Goal: Register for event/course

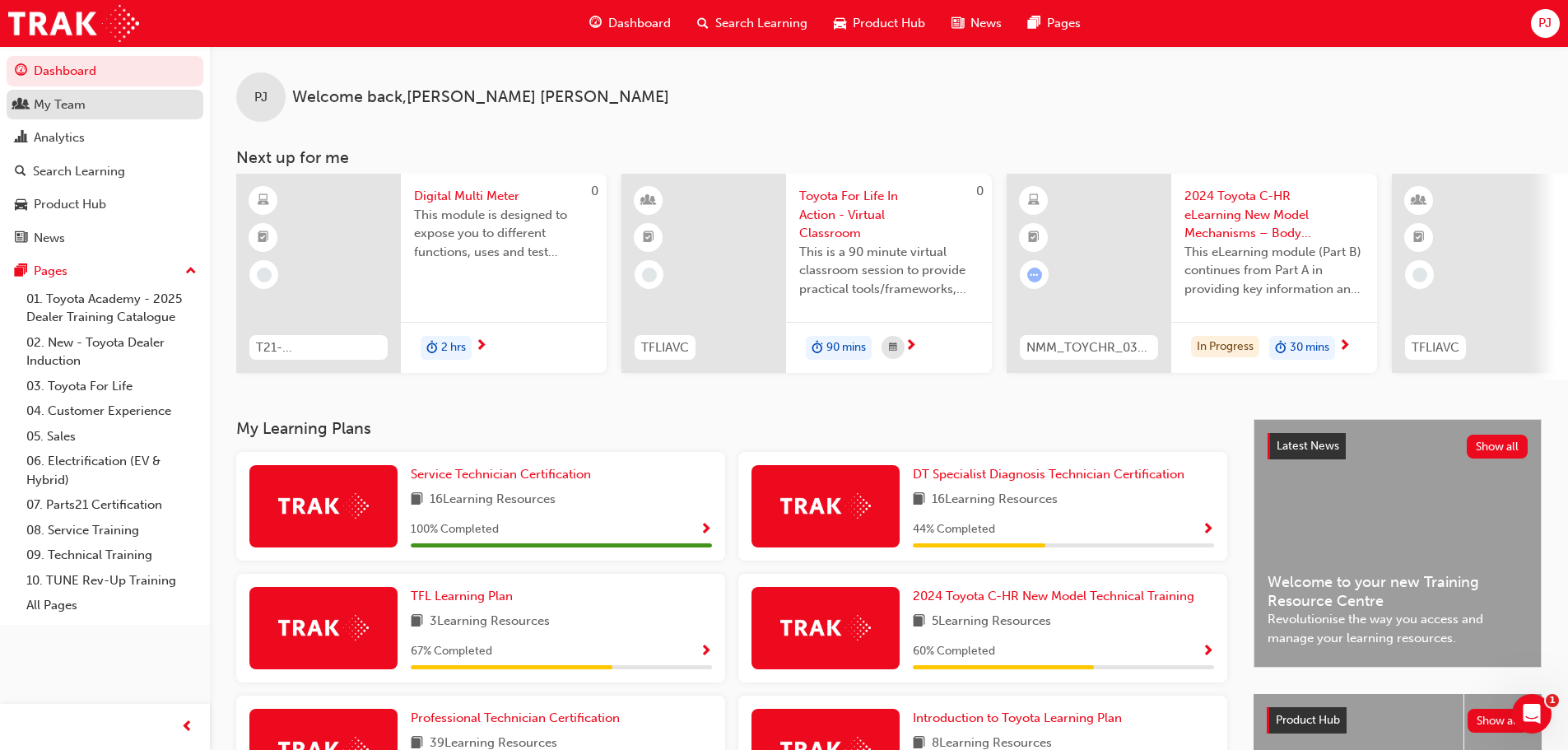
click at [81, 111] on div "My Team" at bounding box center [59, 105] width 52 height 19
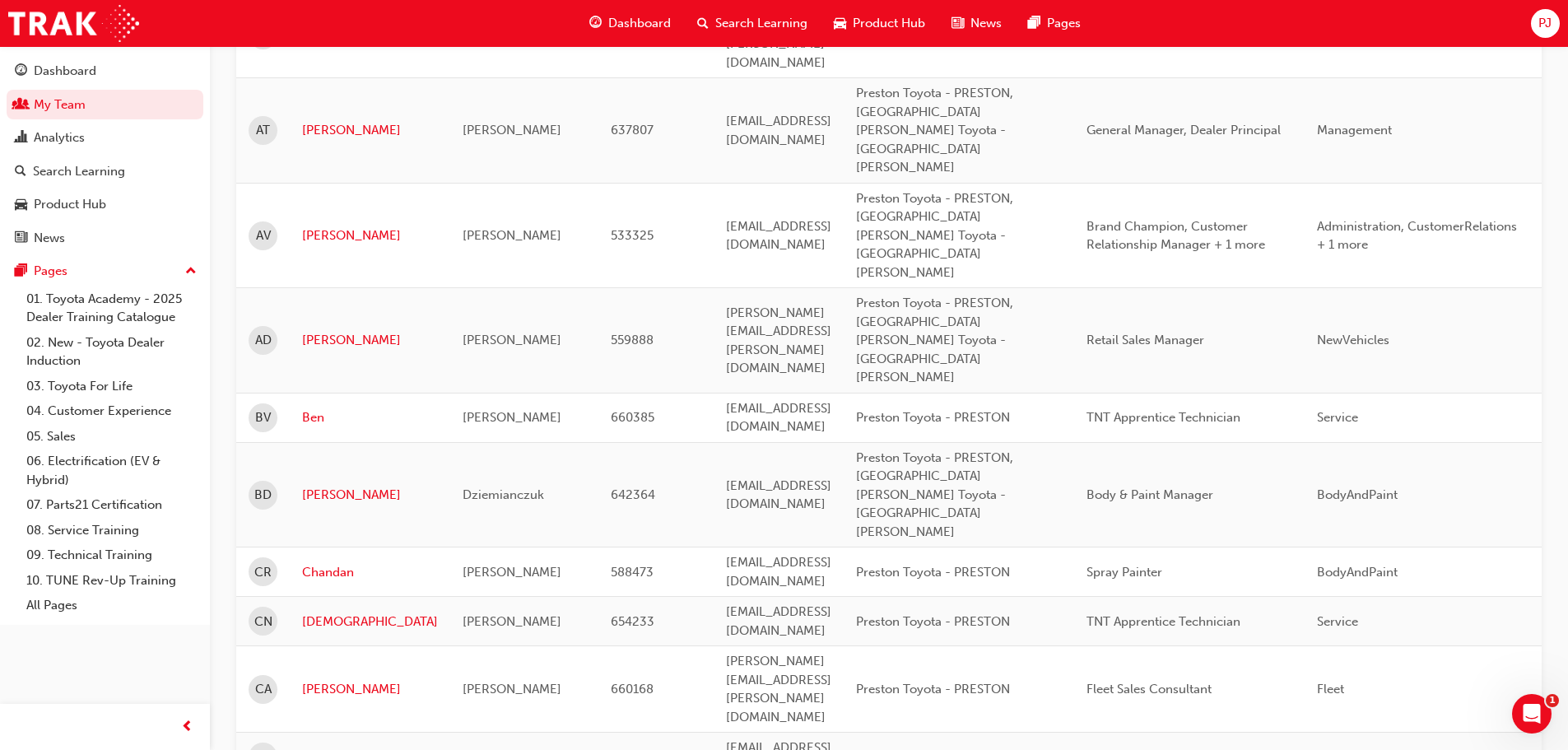
scroll to position [494, 0]
click at [325, 746] on link "Christopher" at bounding box center [370, 755] width 136 height 19
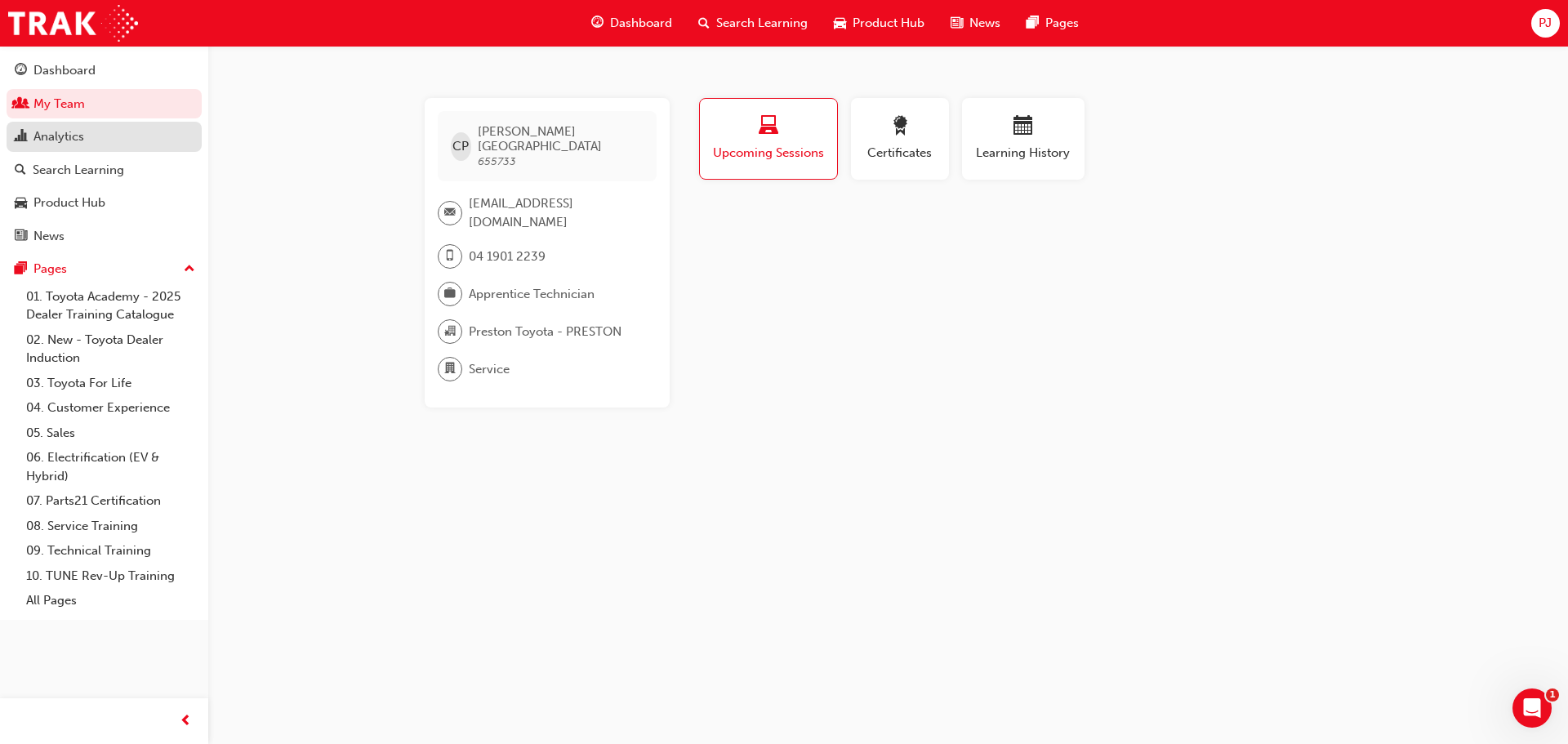
click at [57, 139] on div "Analytics" at bounding box center [58, 137] width 50 height 19
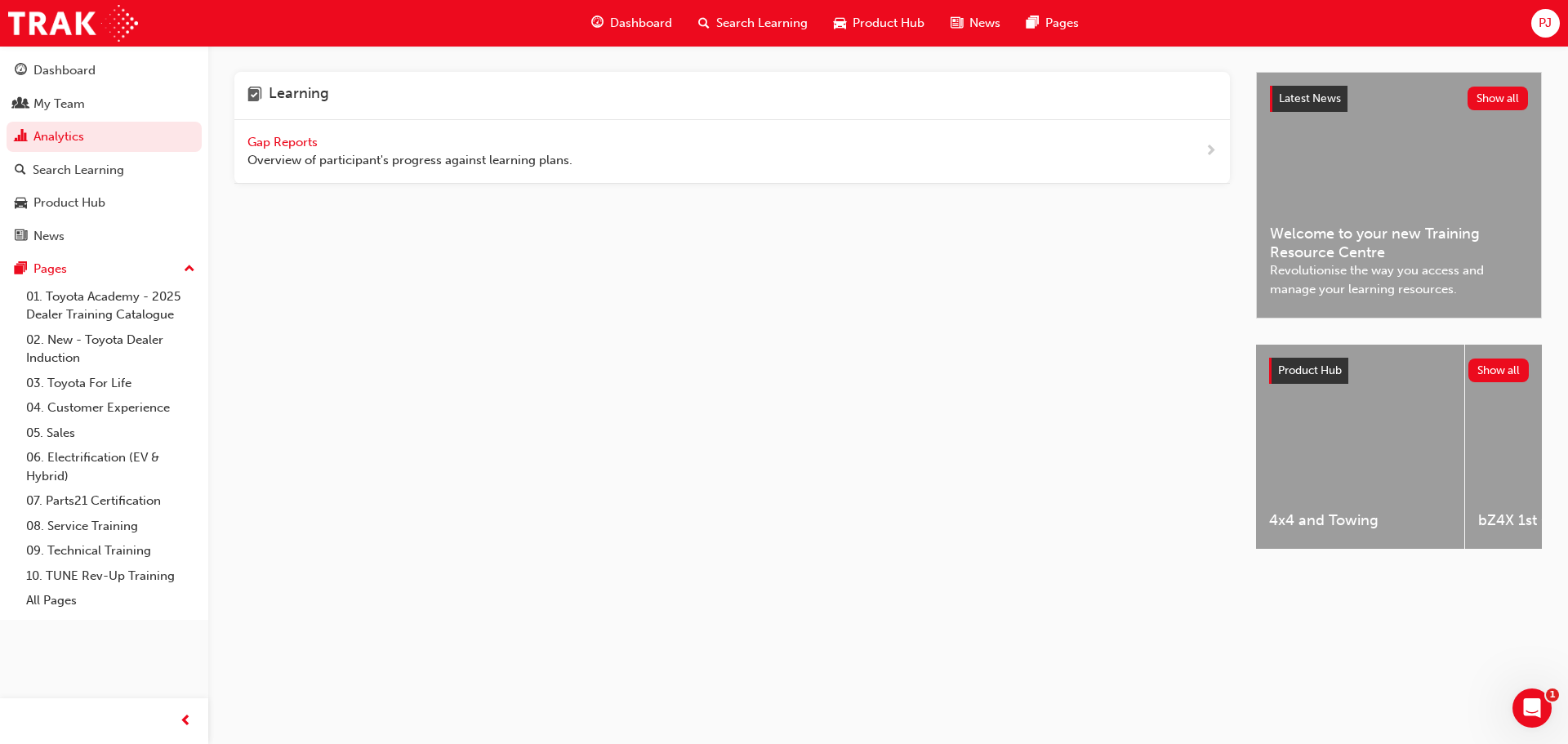
click at [283, 143] on span "Gap Reports" at bounding box center [284, 142] width 73 height 15
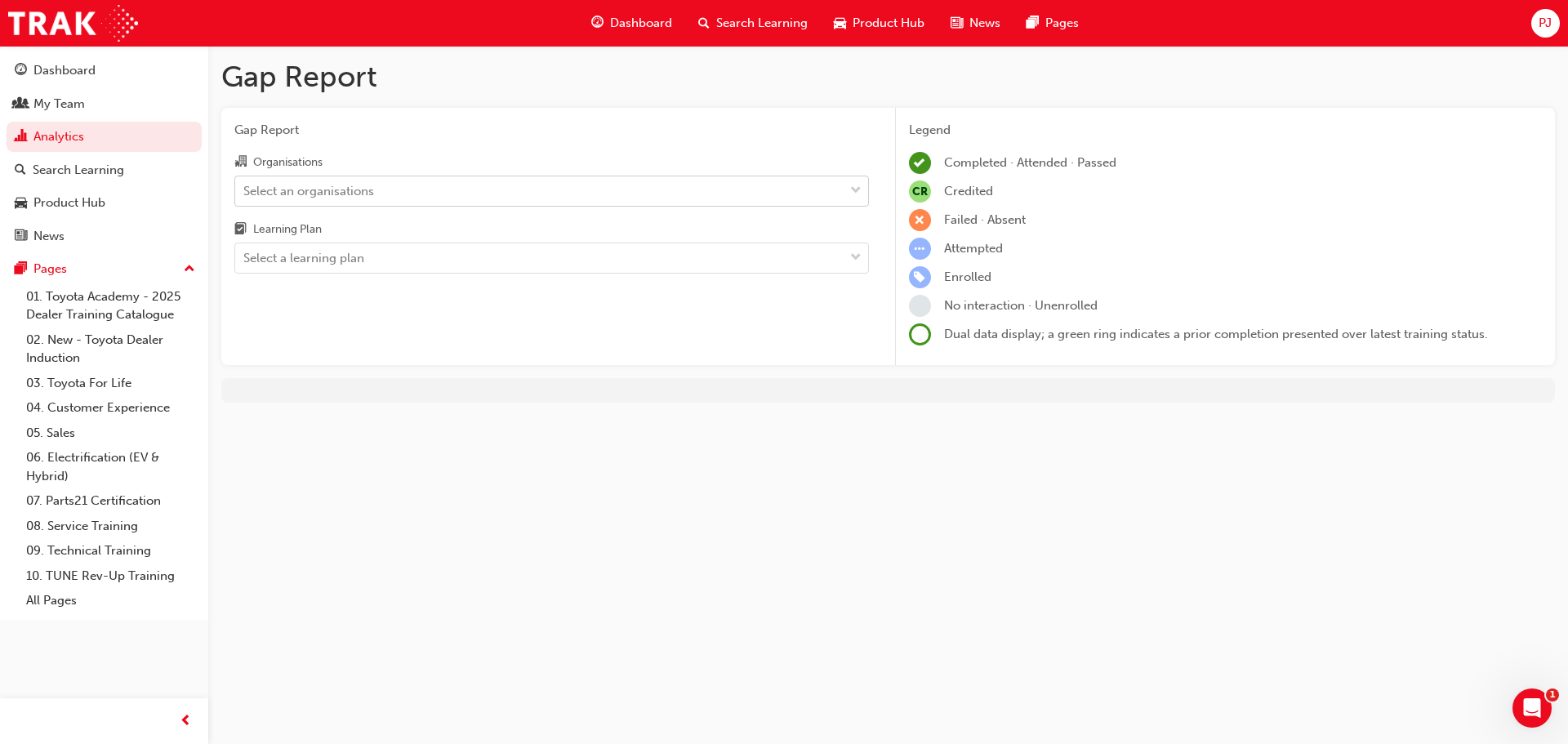
click at [299, 196] on div "Select an organisations" at bounding box center [308, 191] width 131 height 19
click at [245, 196] on input "Organisations Select an organisations" at bounding box center [244, 189] width 2 height 14
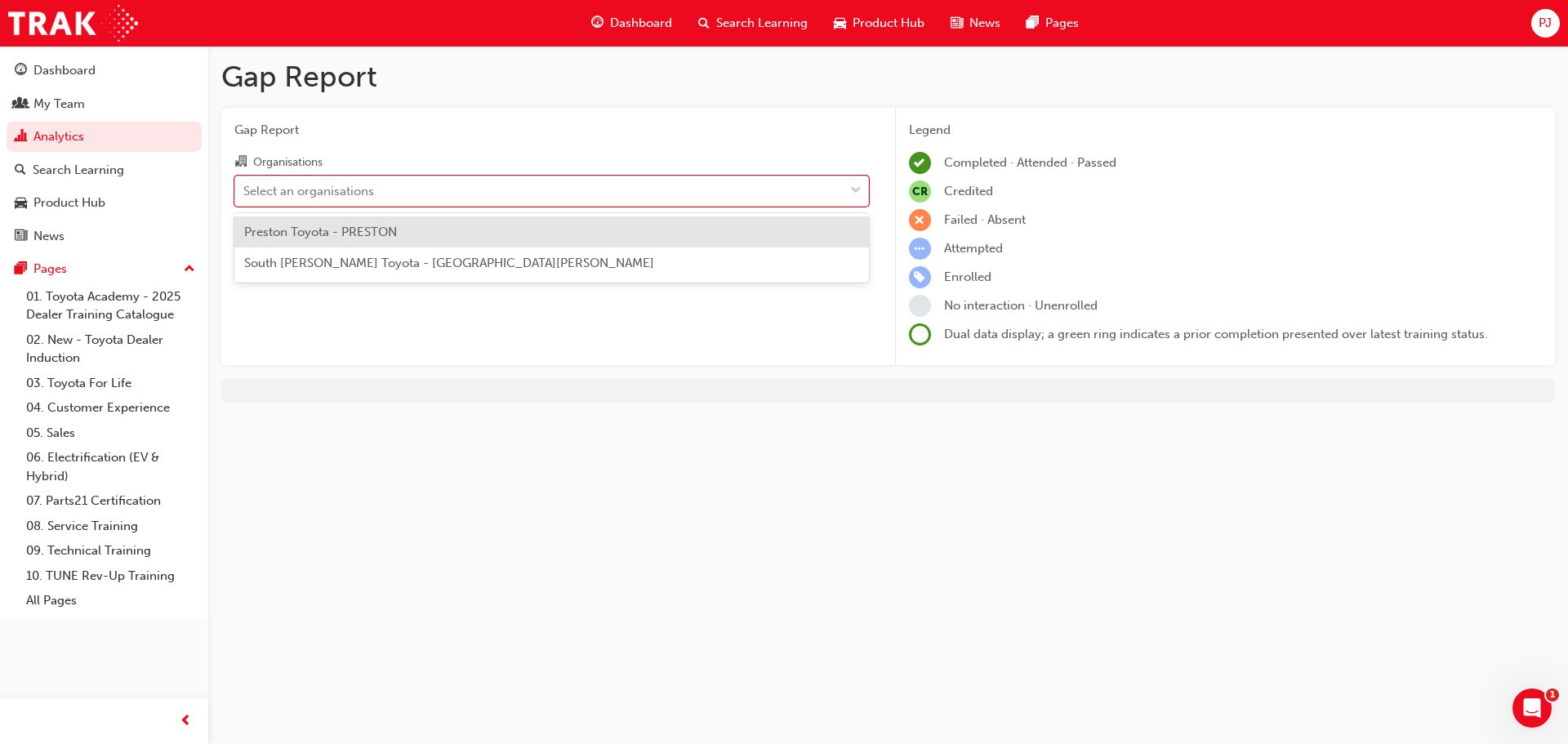
click at [293, 234] on span "Preston Toyota - PRESTON" at bounding box center [320, 231] width 153 height 15
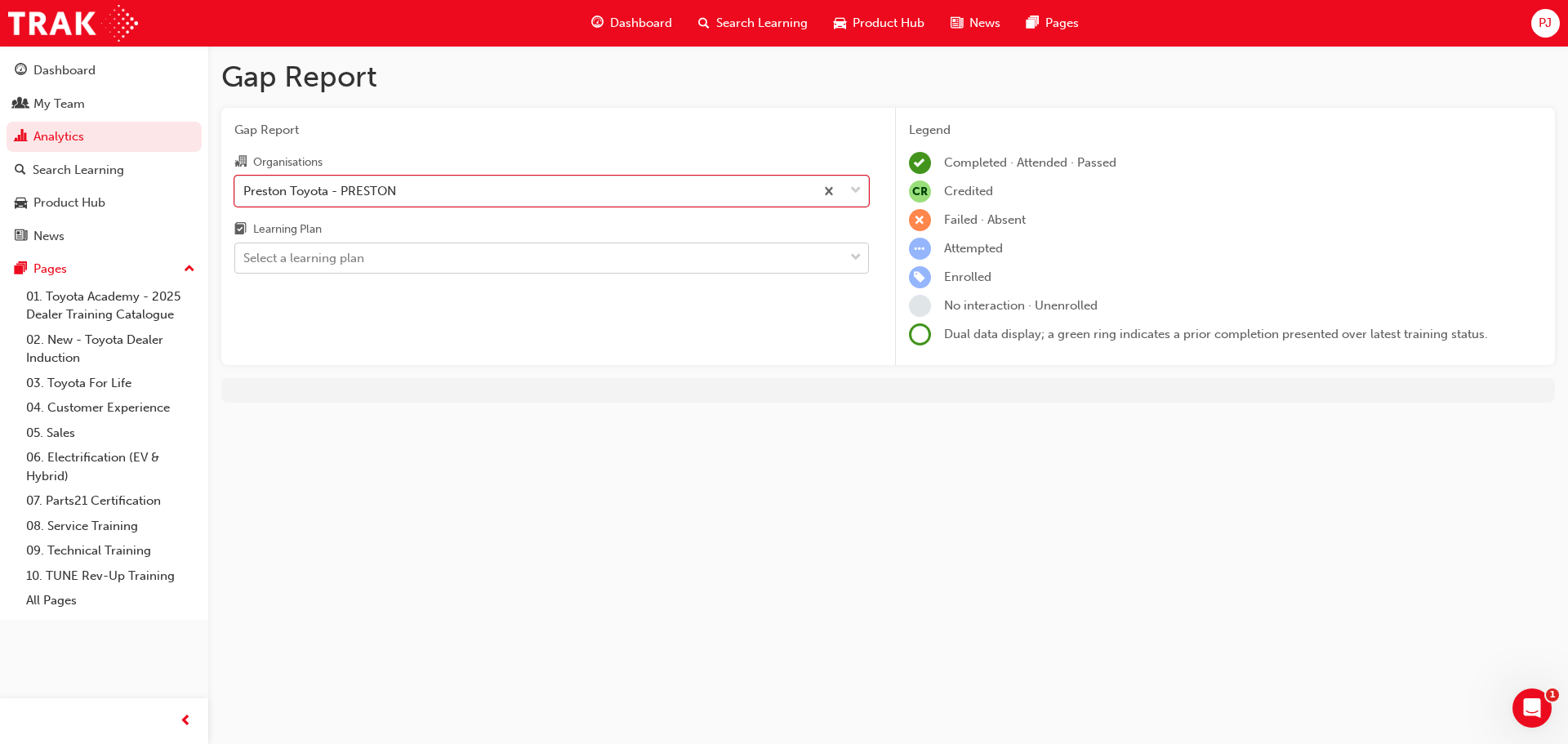
click at [294, 255] on div "Select a learning plan" at bounding box center [304, 259] width 121 height 19
click at [245, 255] on input "Learning Plan Select a learning plan" at bounding box center [244, 258] width 2 height 14
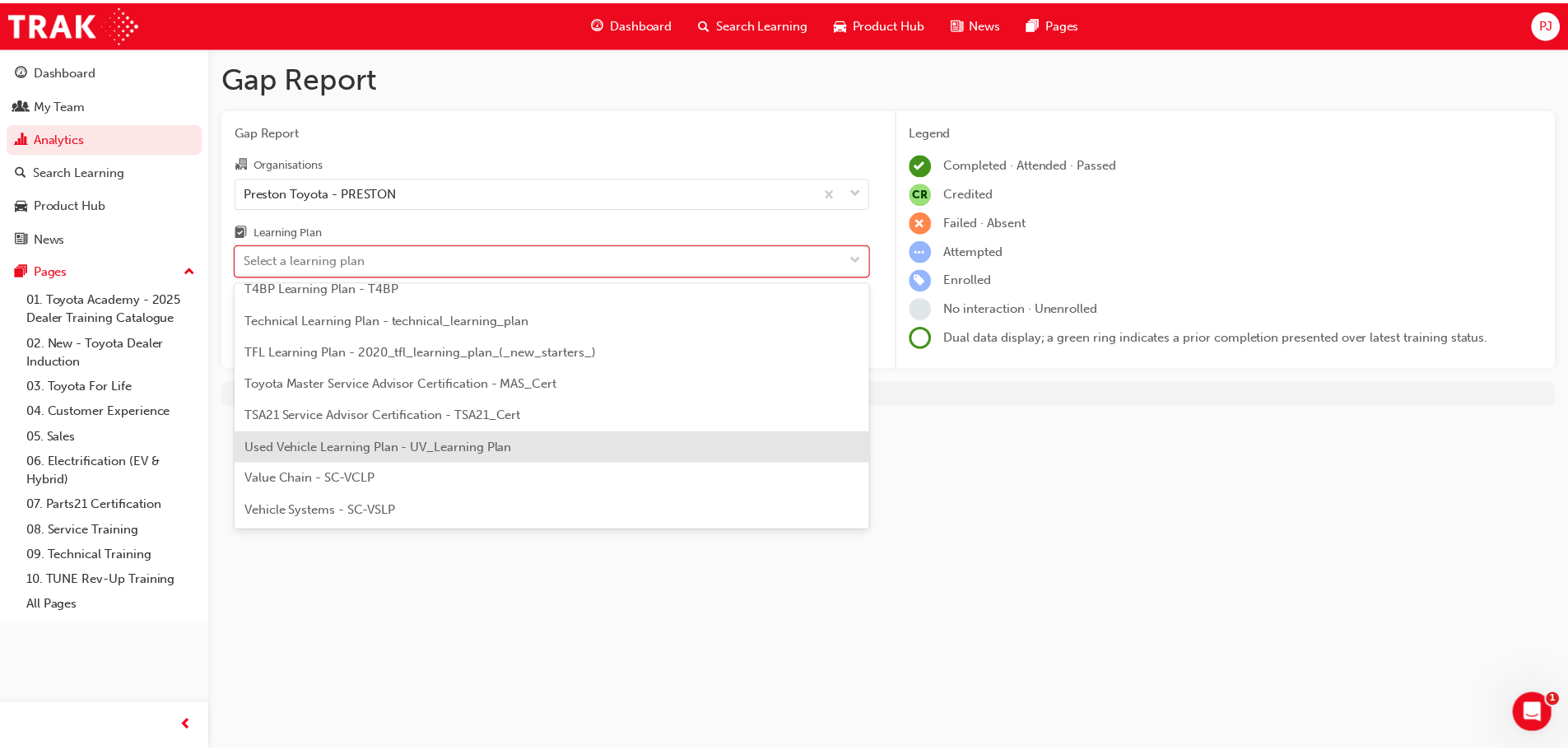
scroll to position [628, 0]
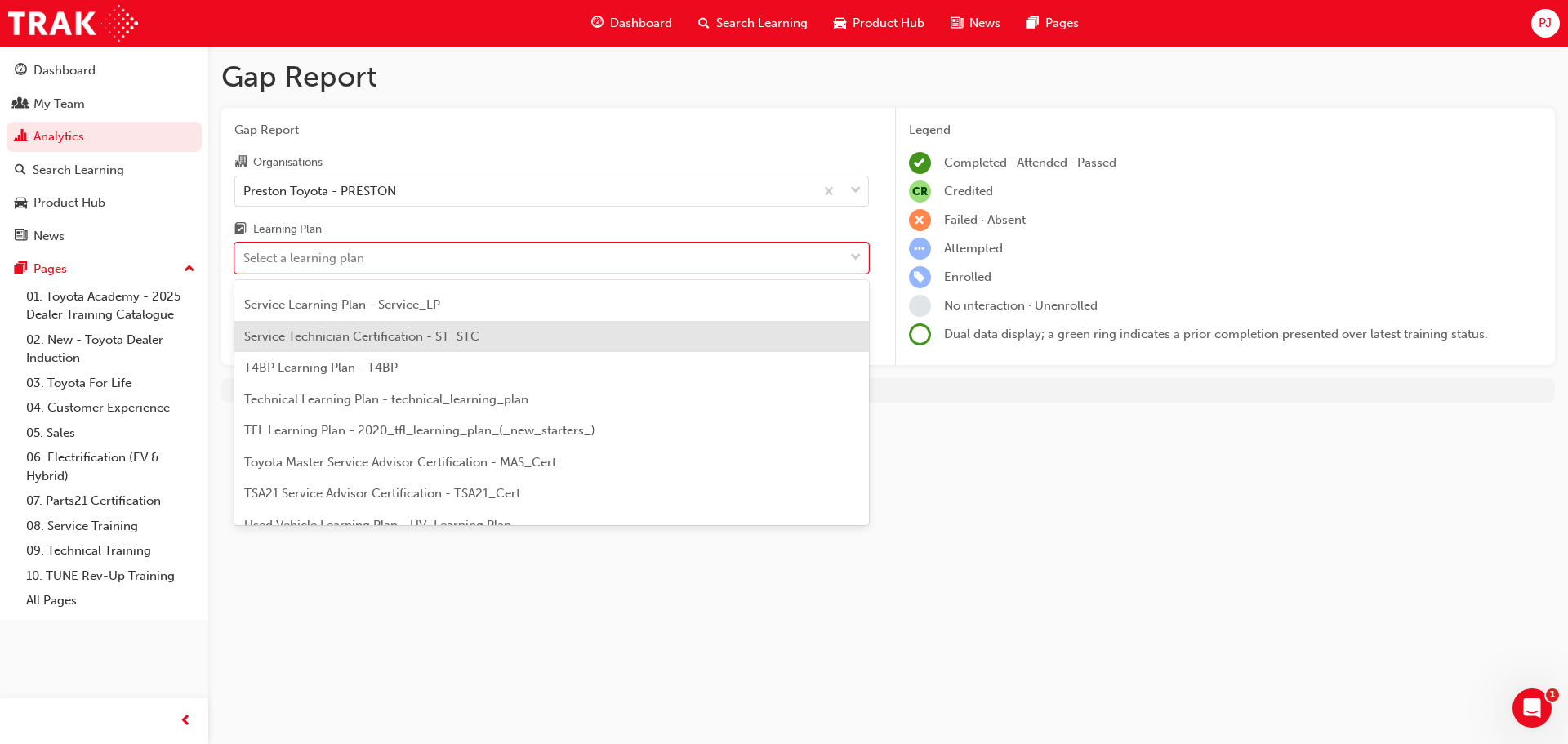
click at [368, 339] on span "Service Technician Certification - ST_STC" at bounding box center [362, 336] width 235 height 15
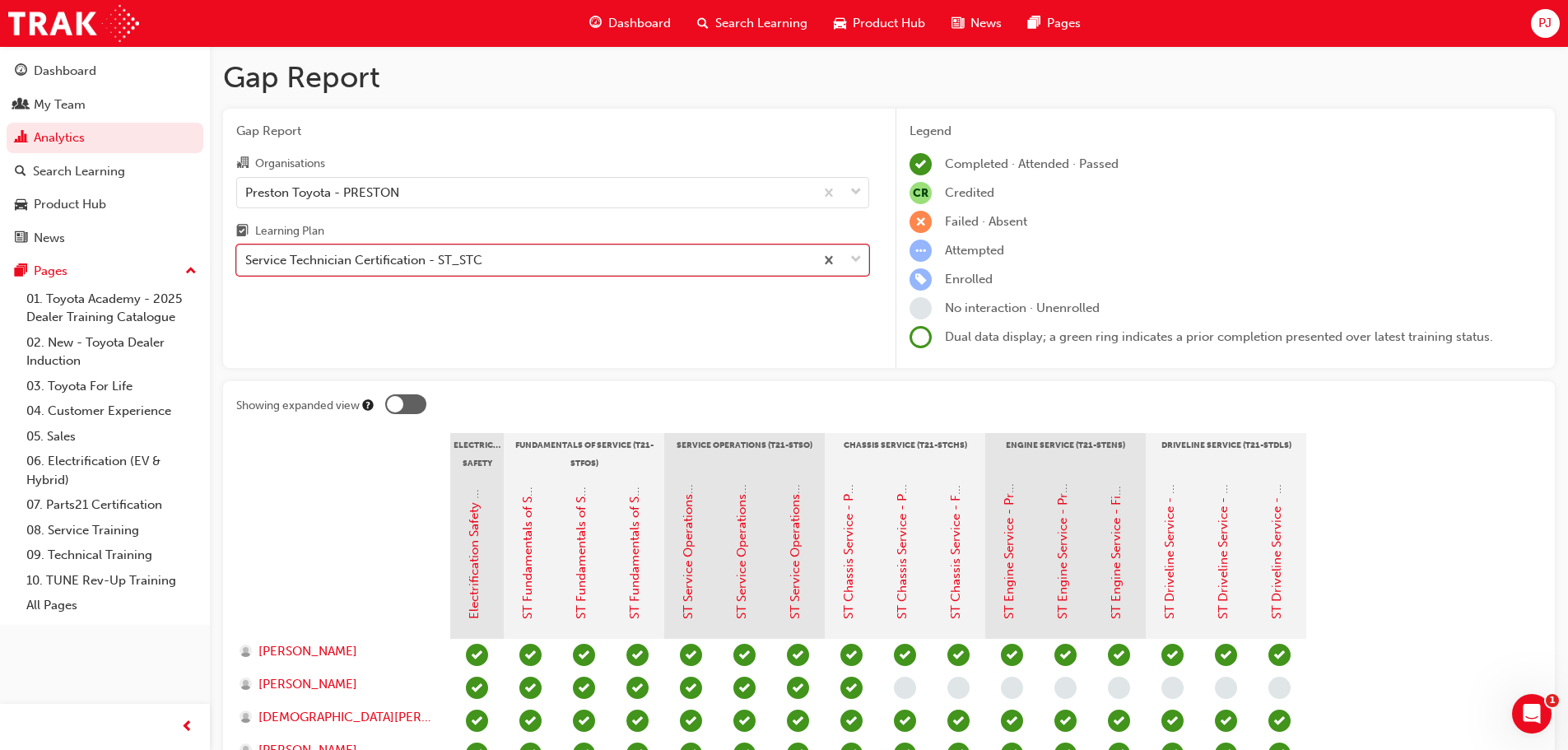
click at [859, 261] on span "down-icon" at bounding box center [855, 260] width 11 height 22
click at [247, 261] on input "Learning Plan option Service Technician Certification - ST_STC, selected. 0 res…" at bounding box center [246, 260] width 2 height 14
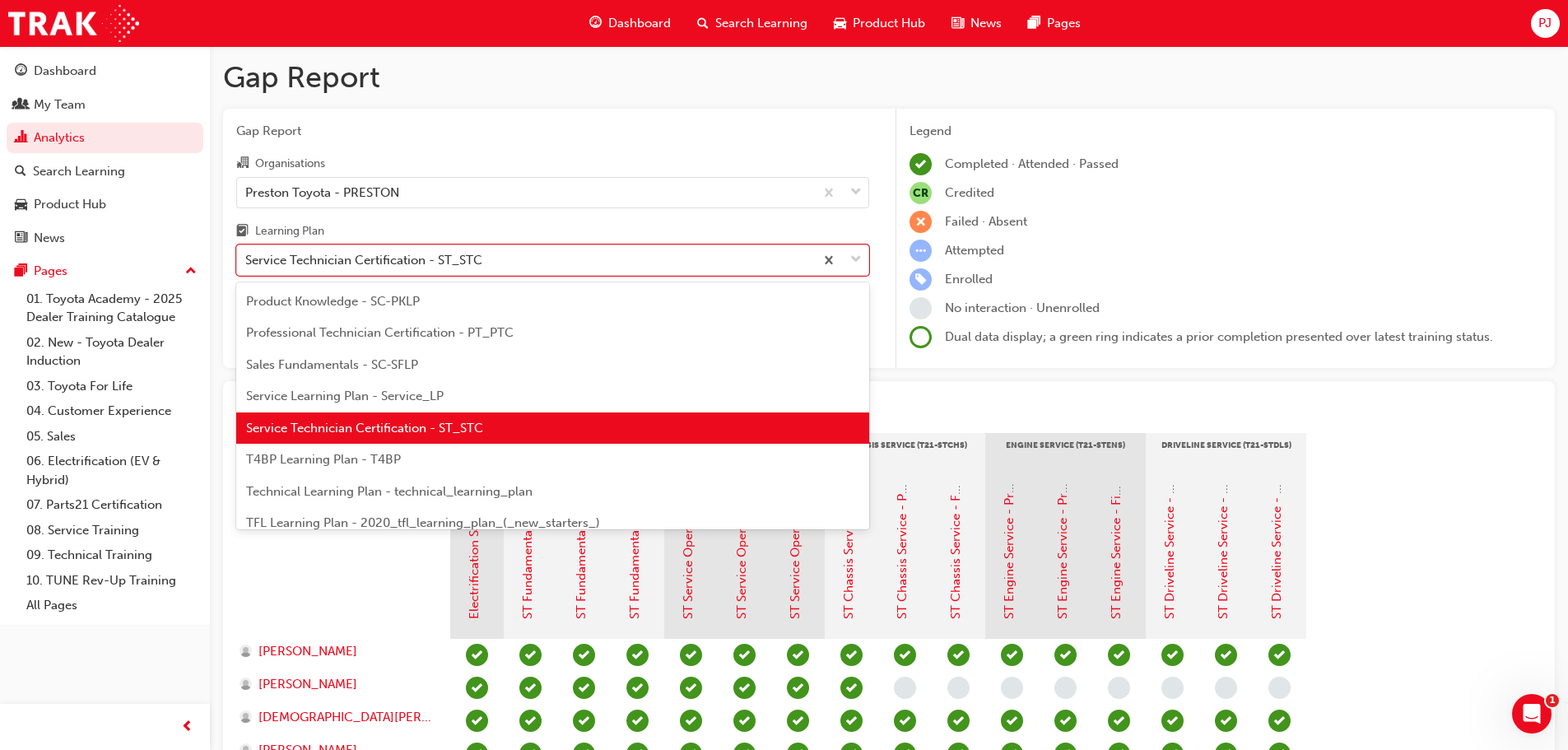
scroll to position [576, 0]
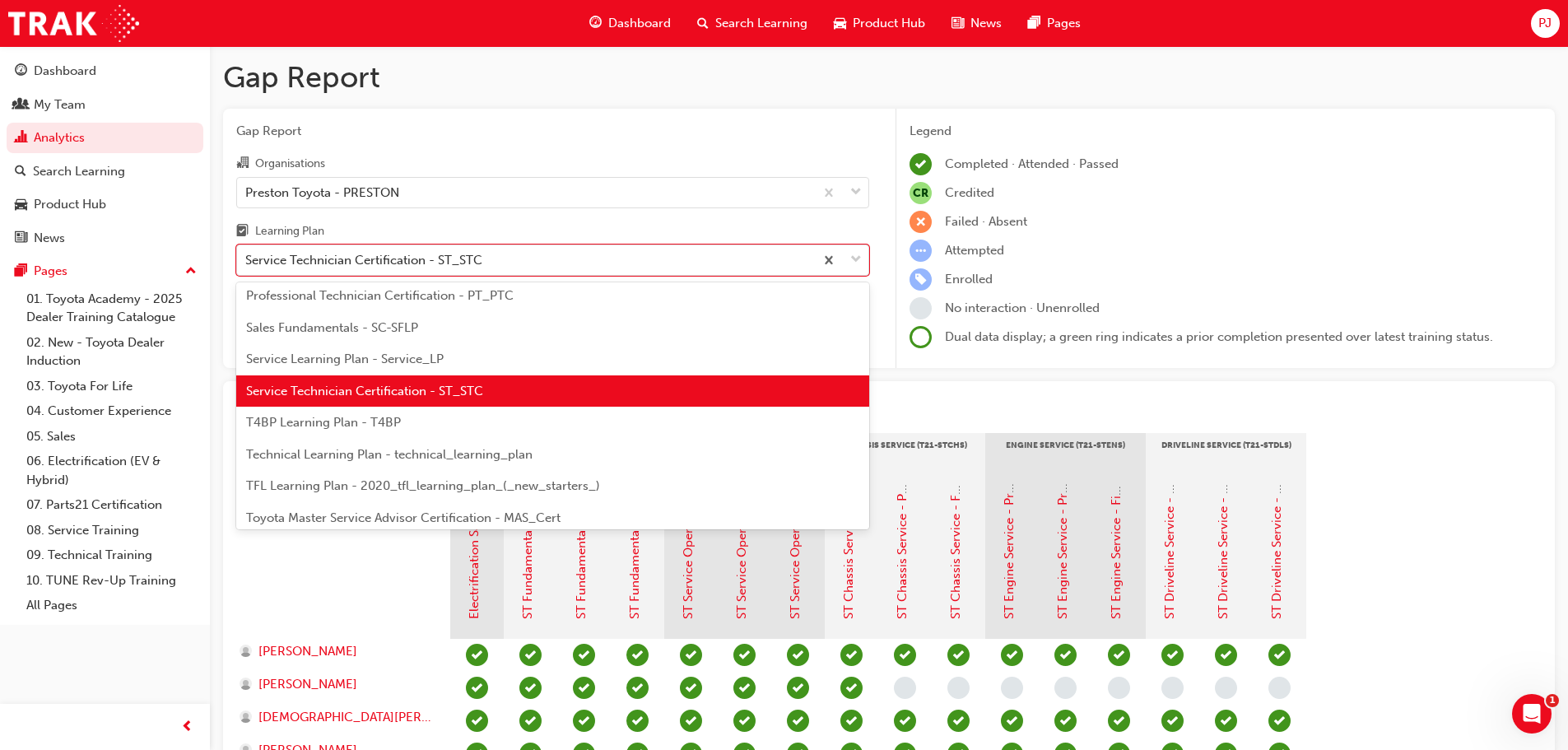
click at [362, 487] on span "TFL Learning Plan - 2020_tfl_learning_plan_(_new_starters_)" at bounding box center [423, 485] width 354 height 15
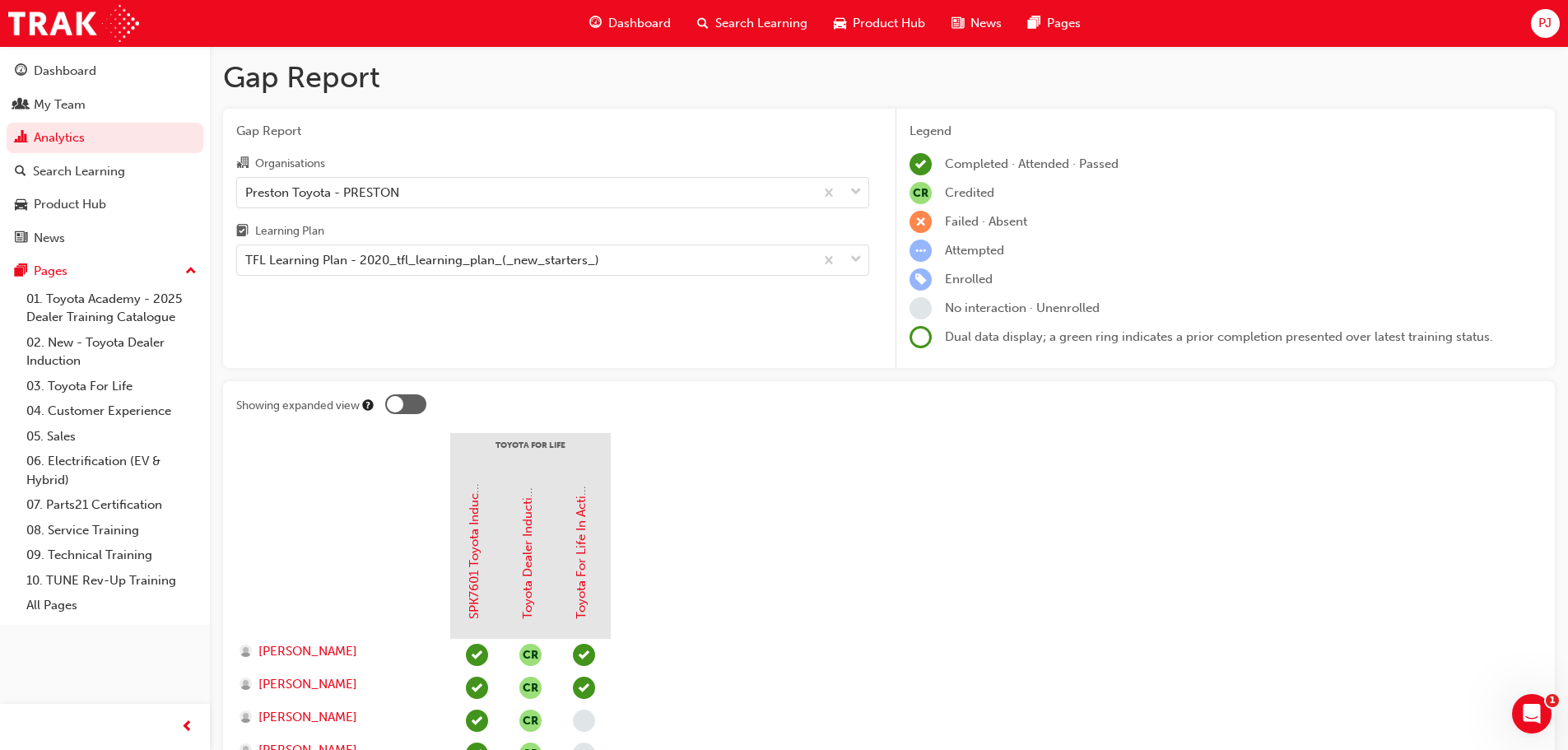
click at [742, 21] on span "Search Learning" at bounding box center [761, 23] width 92 height 19
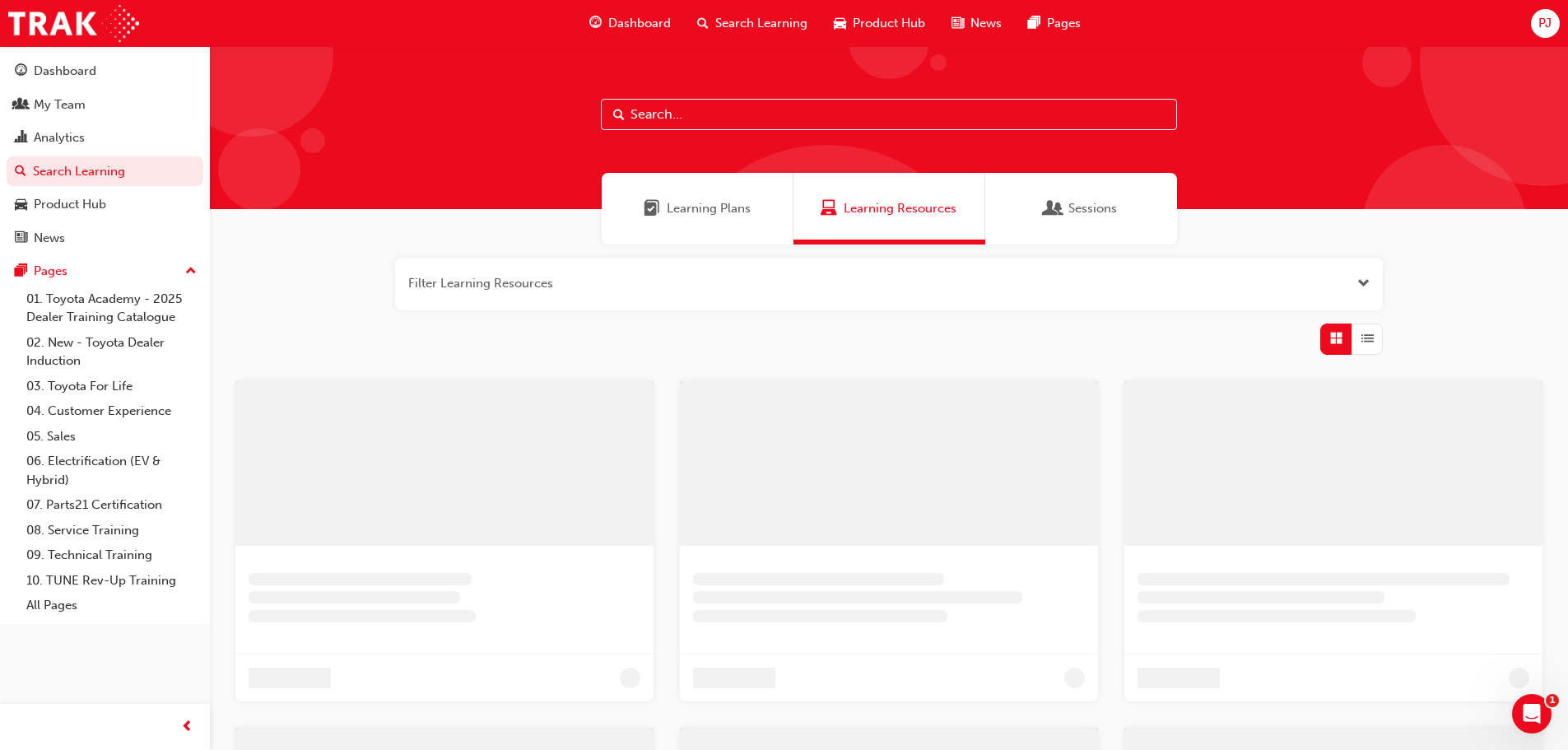
click at [689, 113] on input "text" at bounding box center [889, 114] width 576 height 31
type input "tfl"
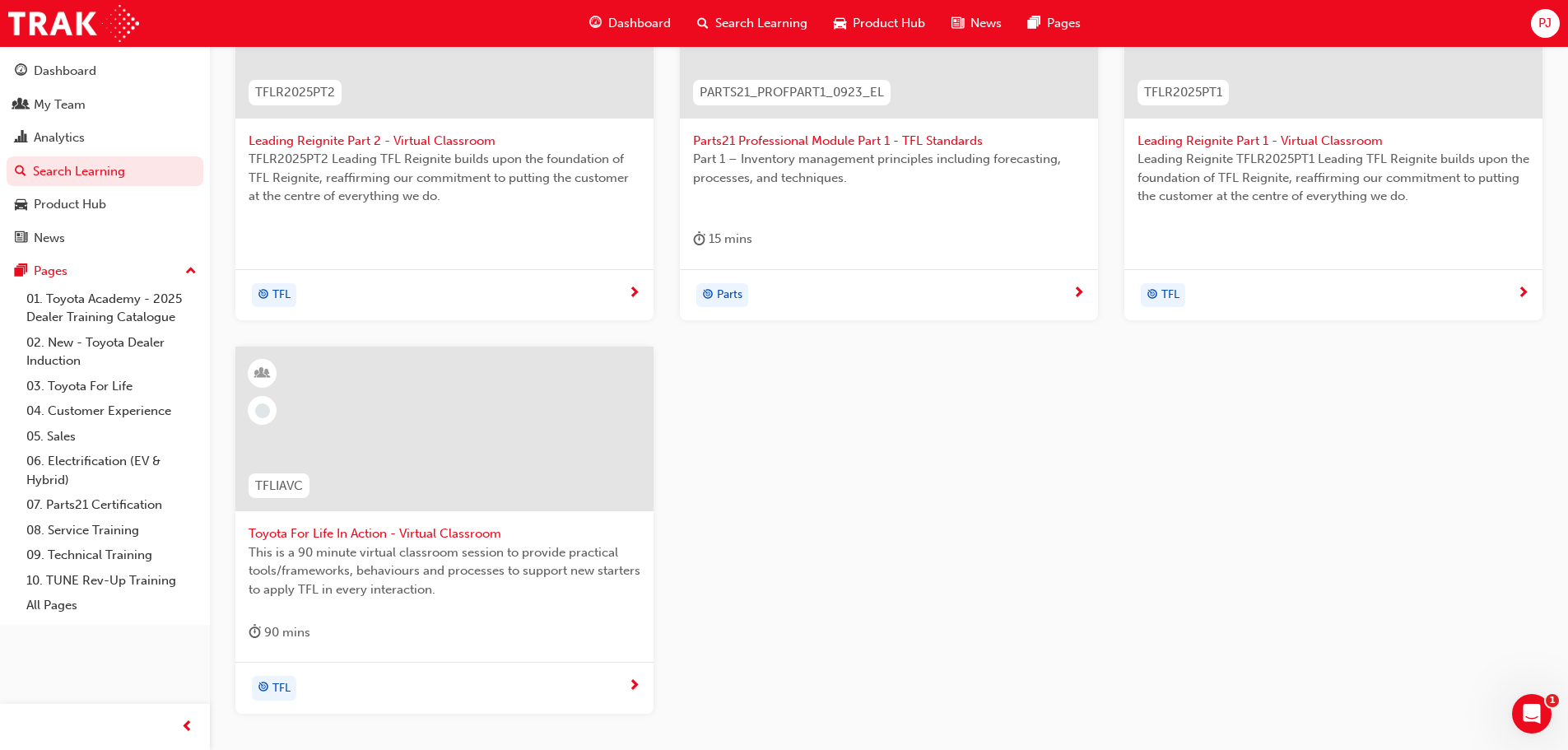
scroll to position [494, 0]
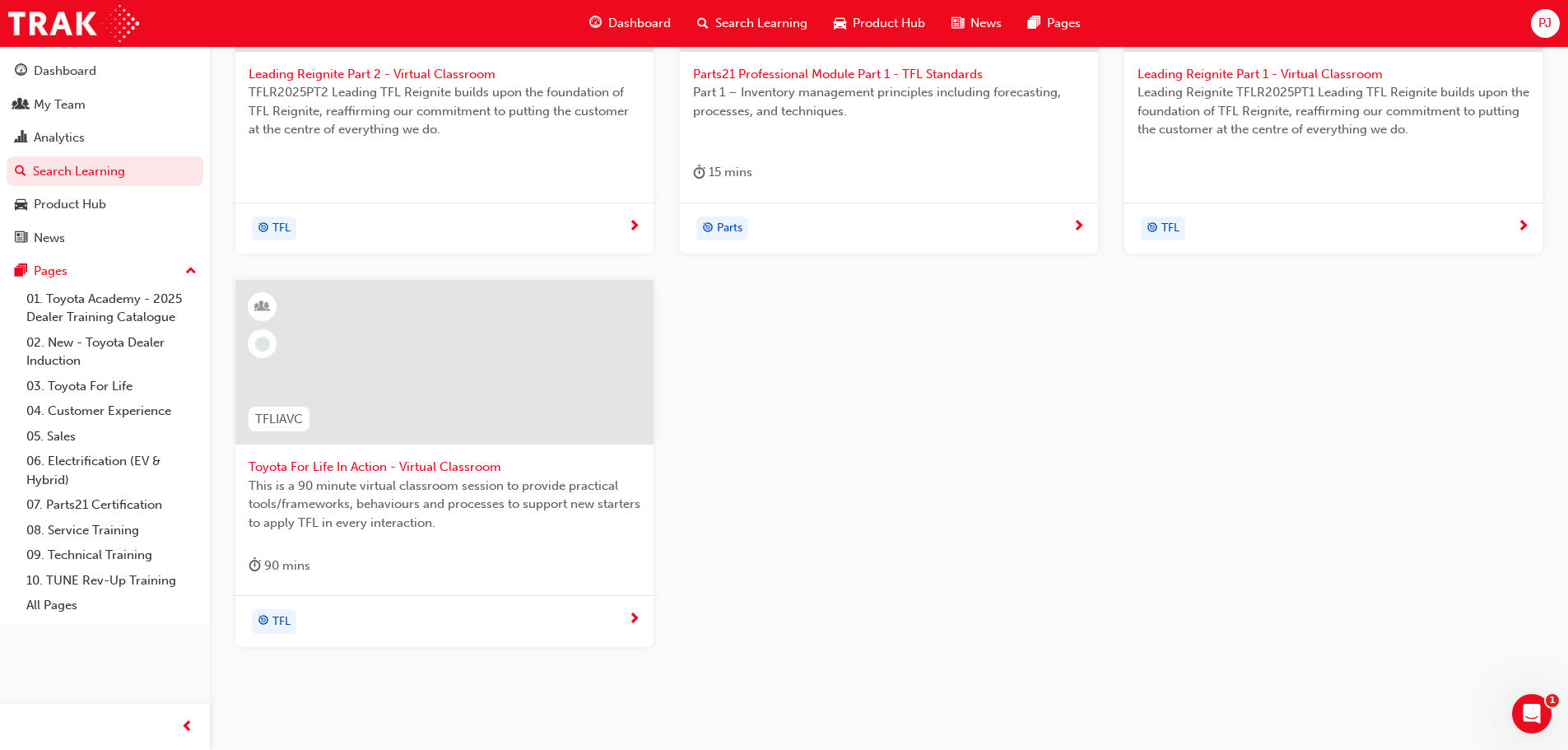
click at [377, 467] on span "Toyota For Life In Action - Virtual Classroom" at bounding box center [444, 467] width 392 height 19
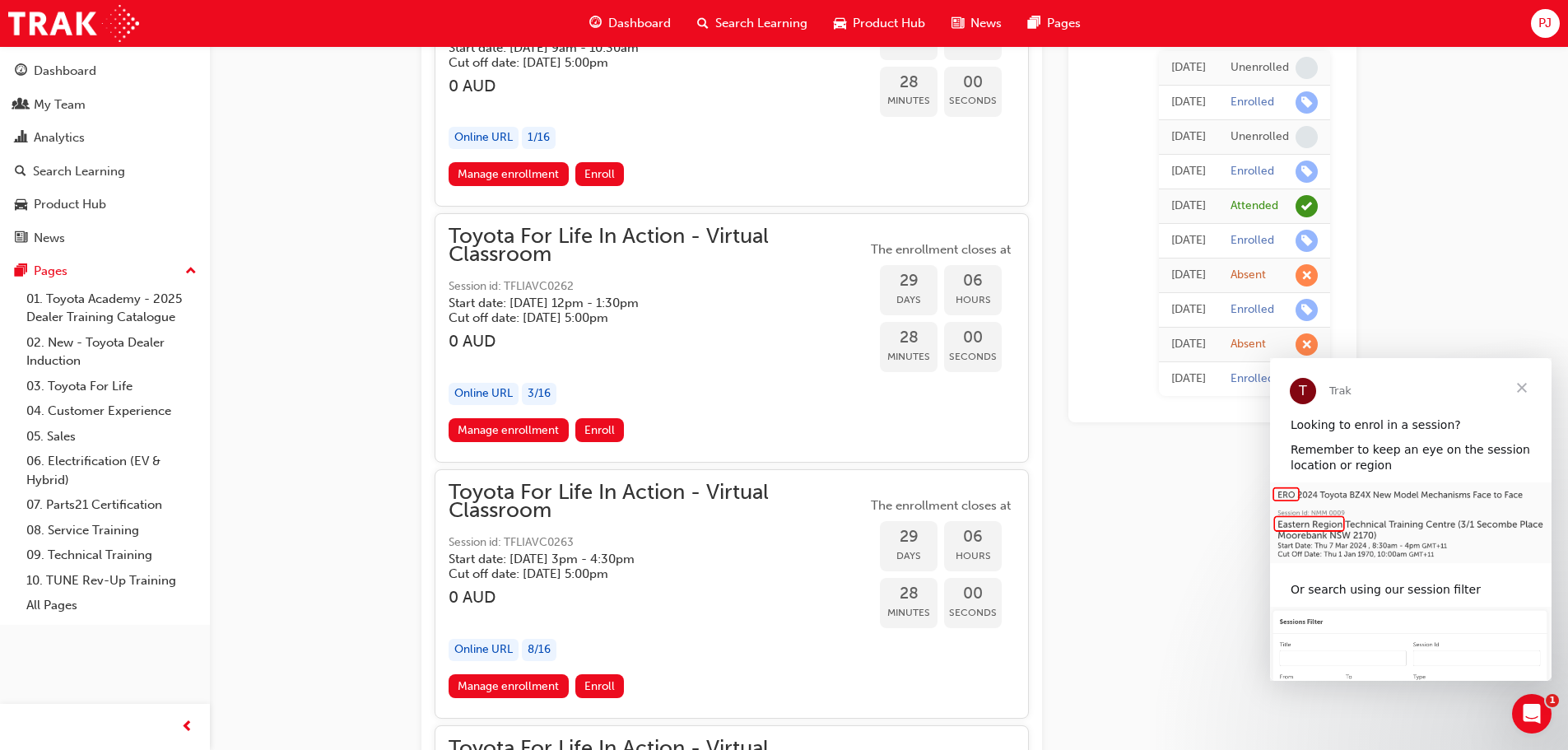
scroll to position [16413, 0]
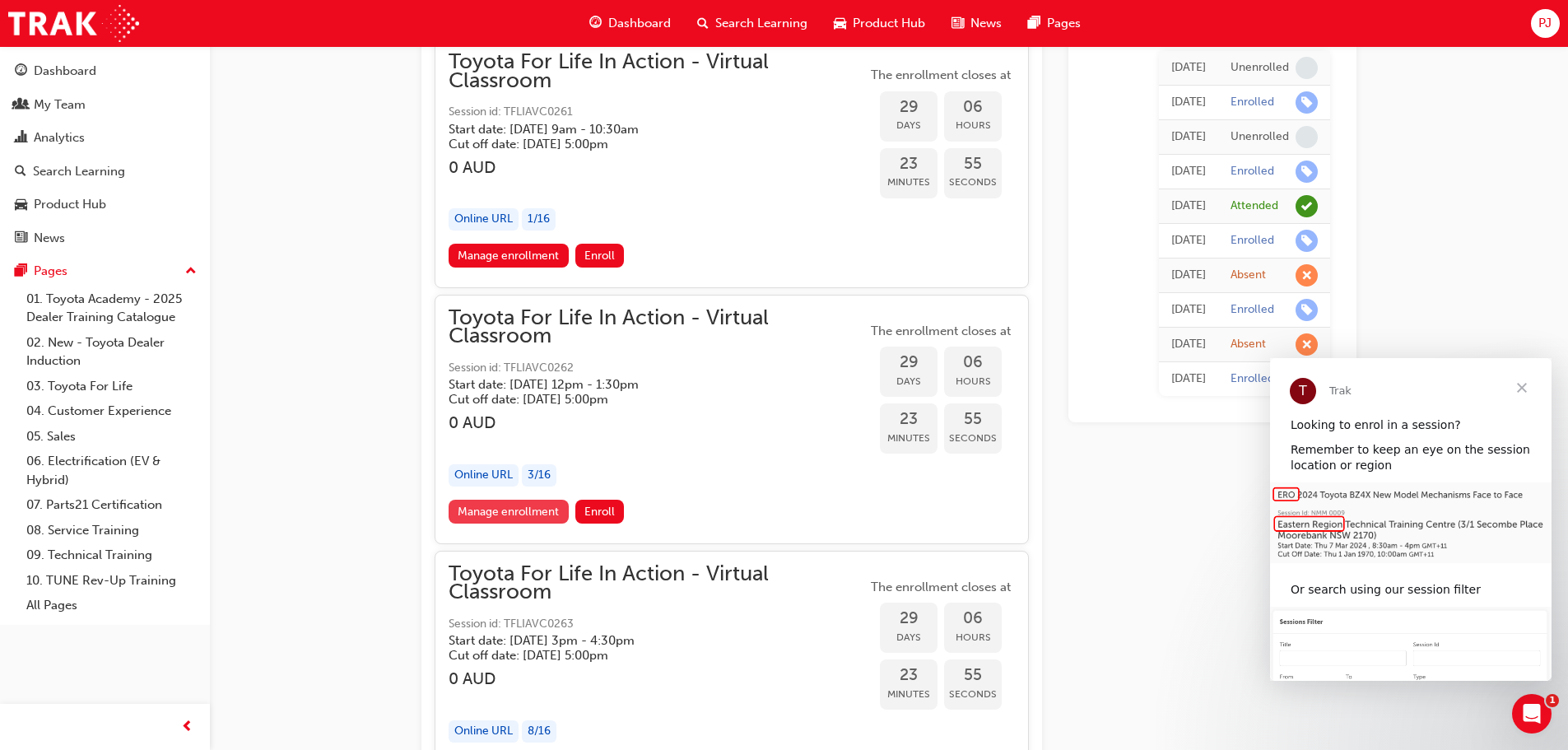
click at [507, 513] on link "Manage enrollment" at bounding box center [509, 512] width 120 height 24
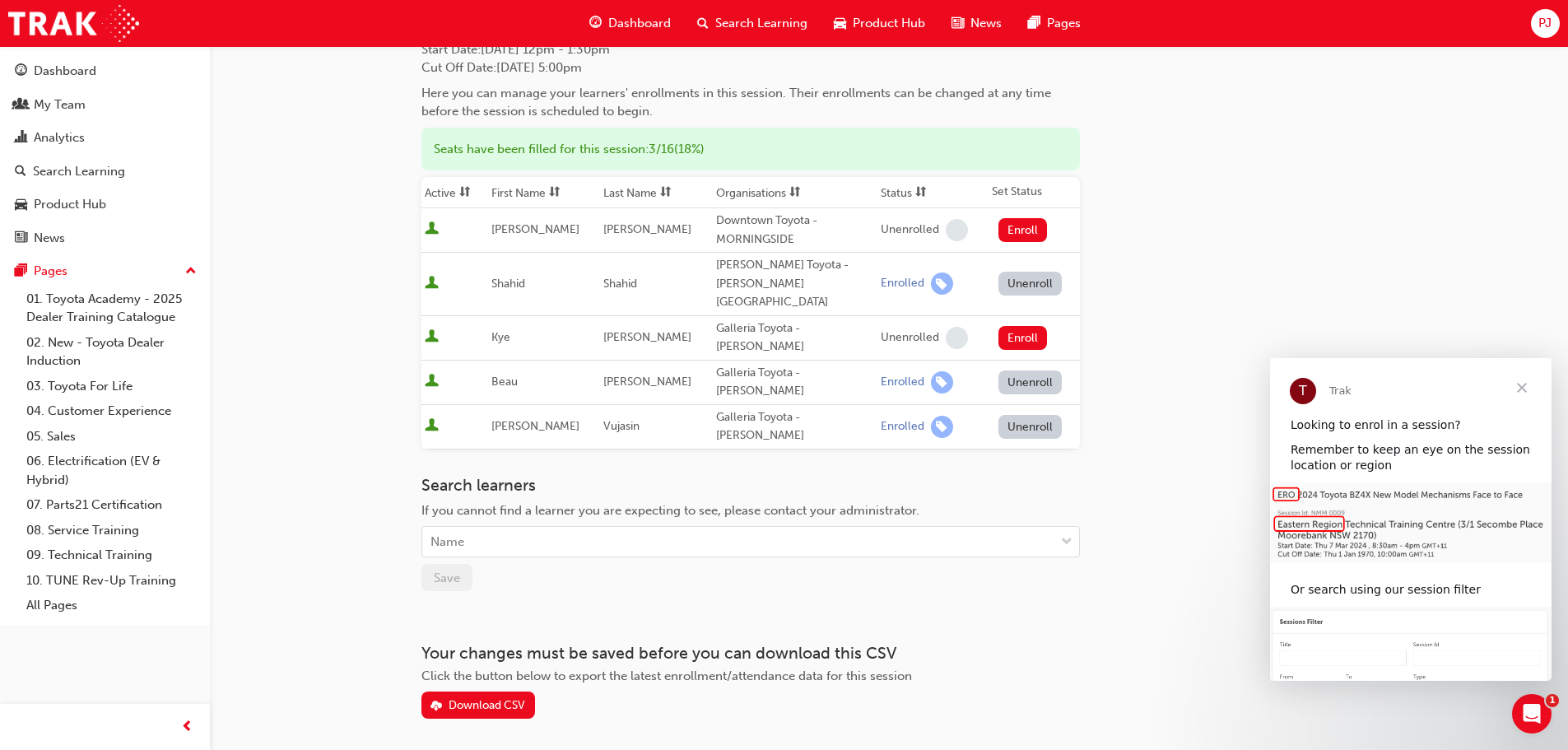
scroll to position [141, 0]
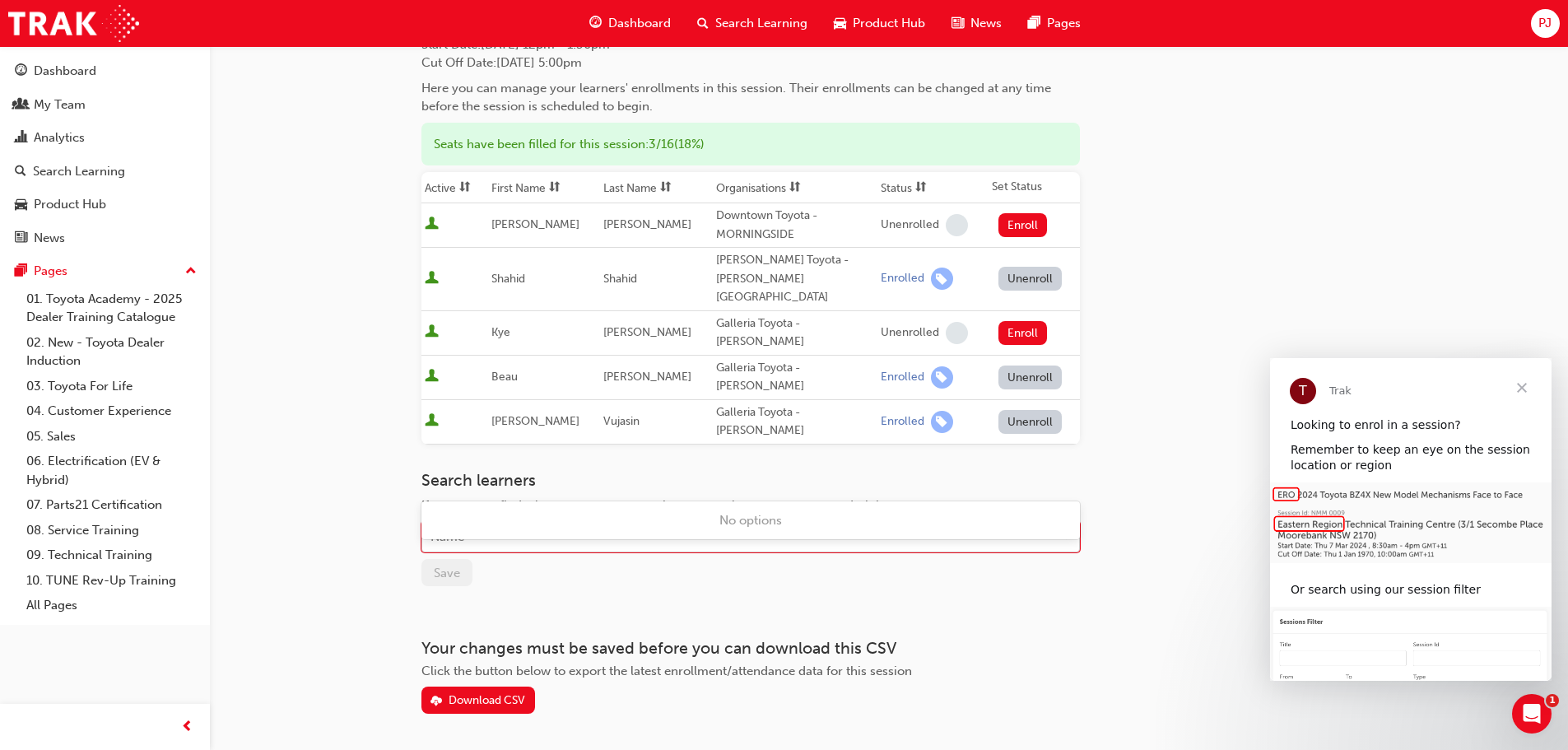
click at [497, 523] on div "Name" at bounding box center [738, 538] width 632 height 29
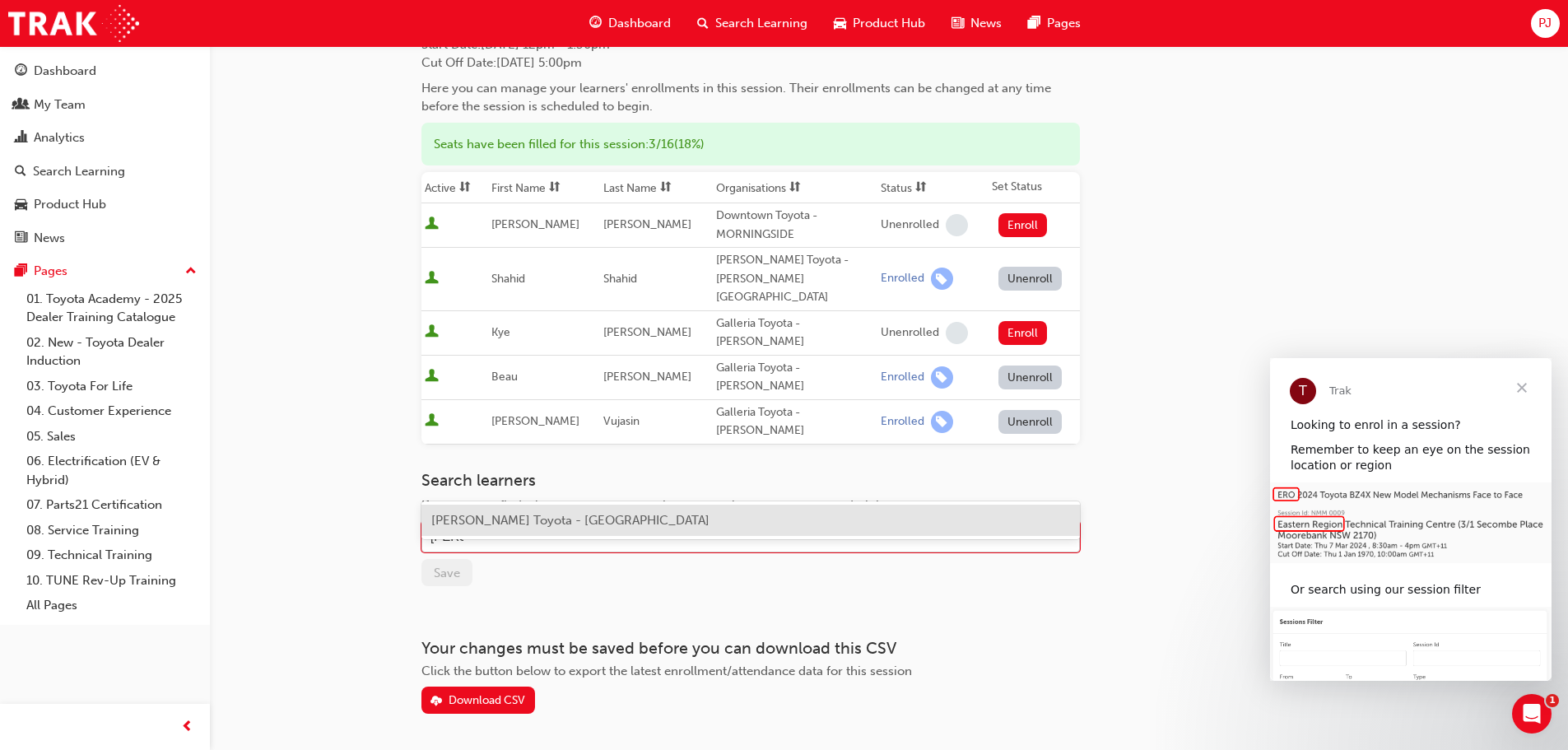
type input "pether"
click at [495, 522] on span "Christopher Petherbridge - Preston Toyota - PRESTON" at bounding box center [571, 519] width 279 height 15
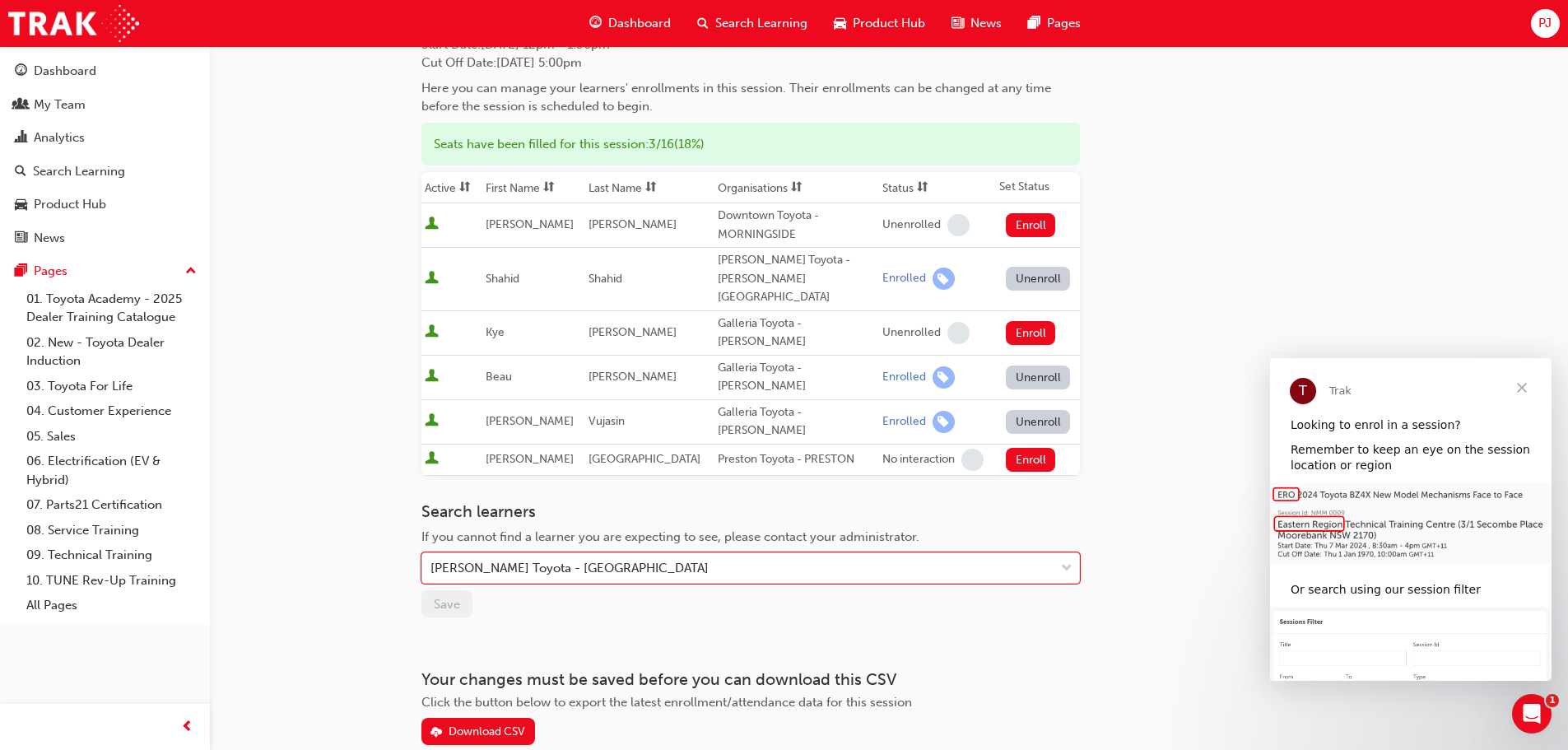
click at [1522, 386] on span "Close" at bounding box center [1522, 387] width 59 height 59
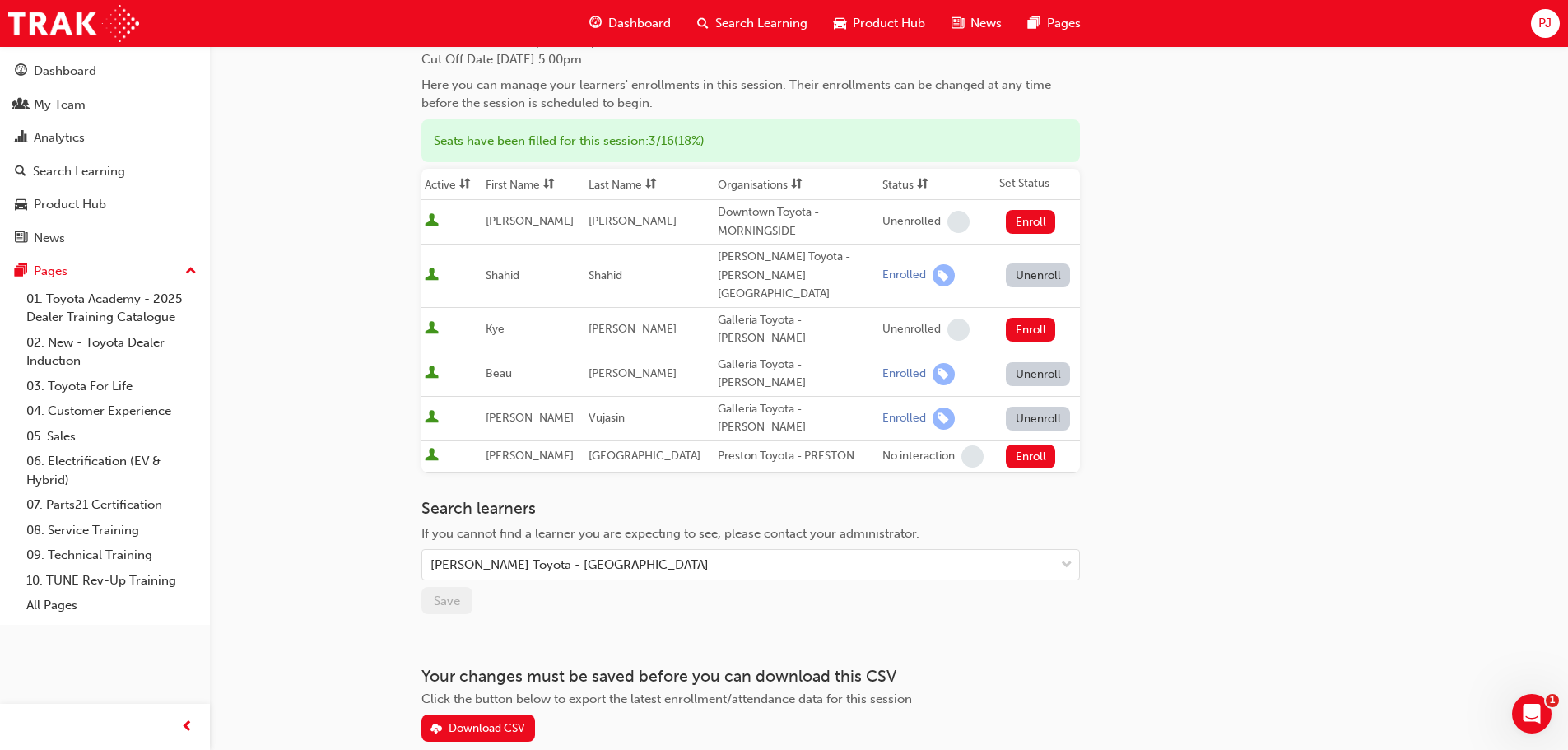
scroll to position [164, 0]
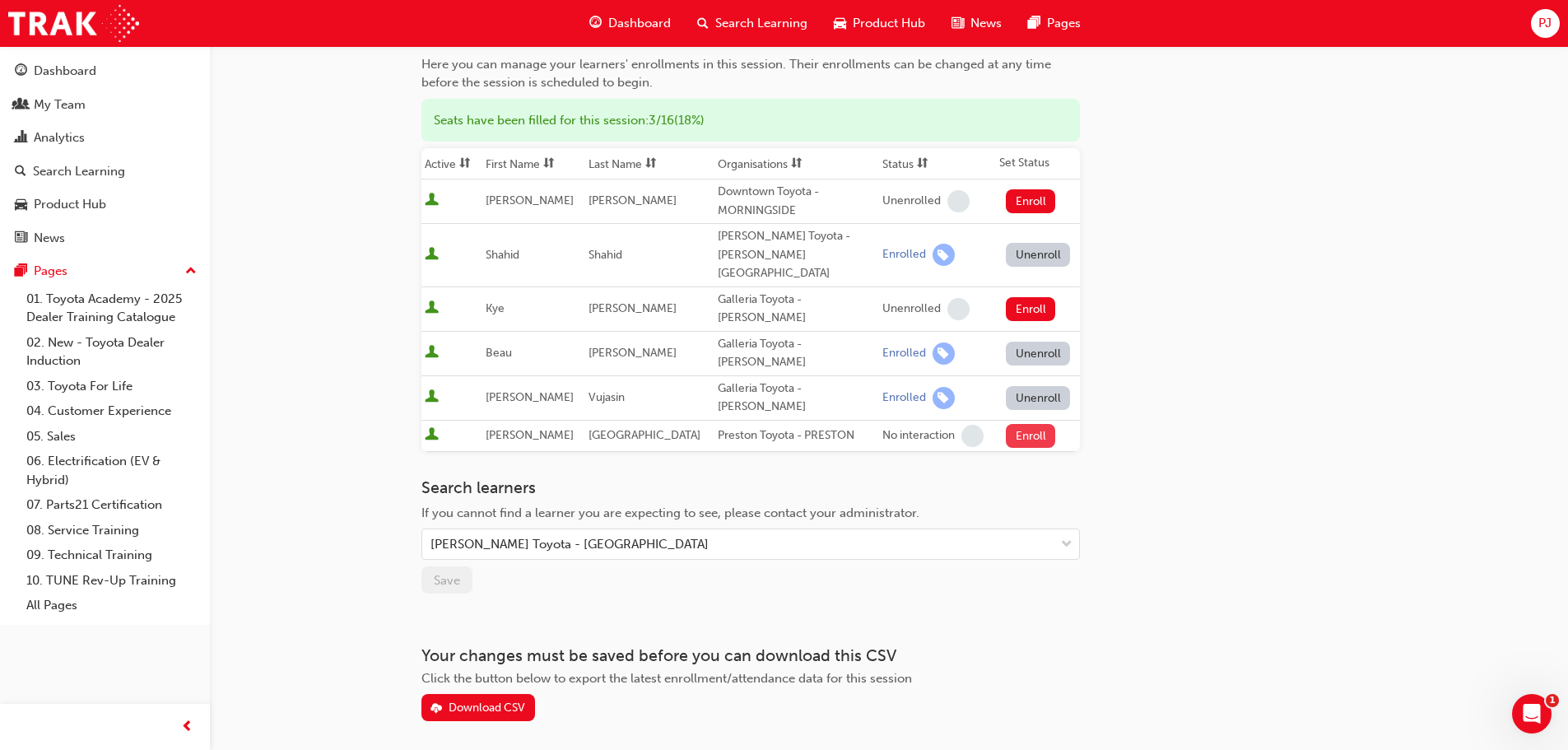
click at [1013, 424] on button "Enroll" at bounding box center [1030, 436] width 49 height 24
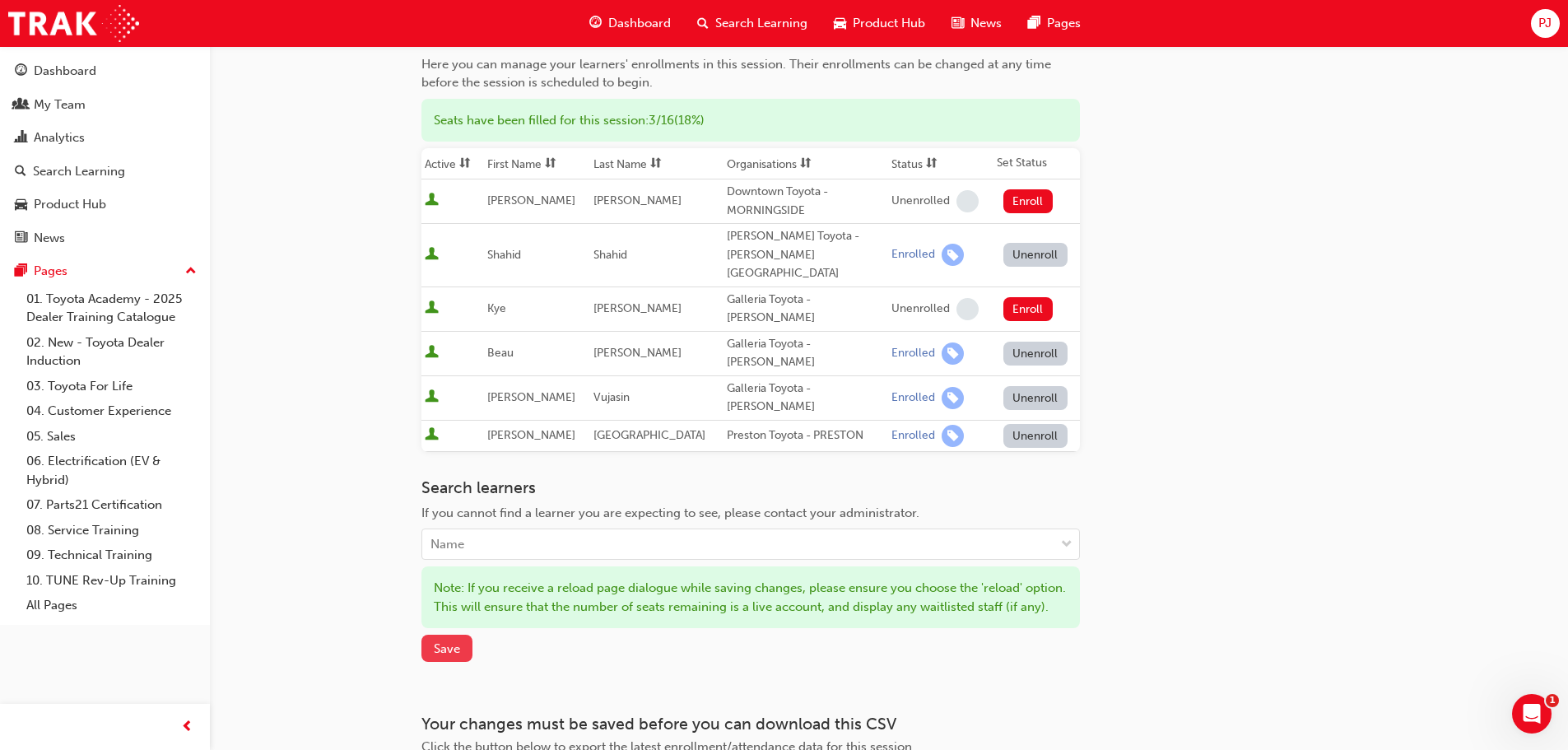
click at [434, 635] on button "Save" at bounding box center [446, 649] width 51 height 28
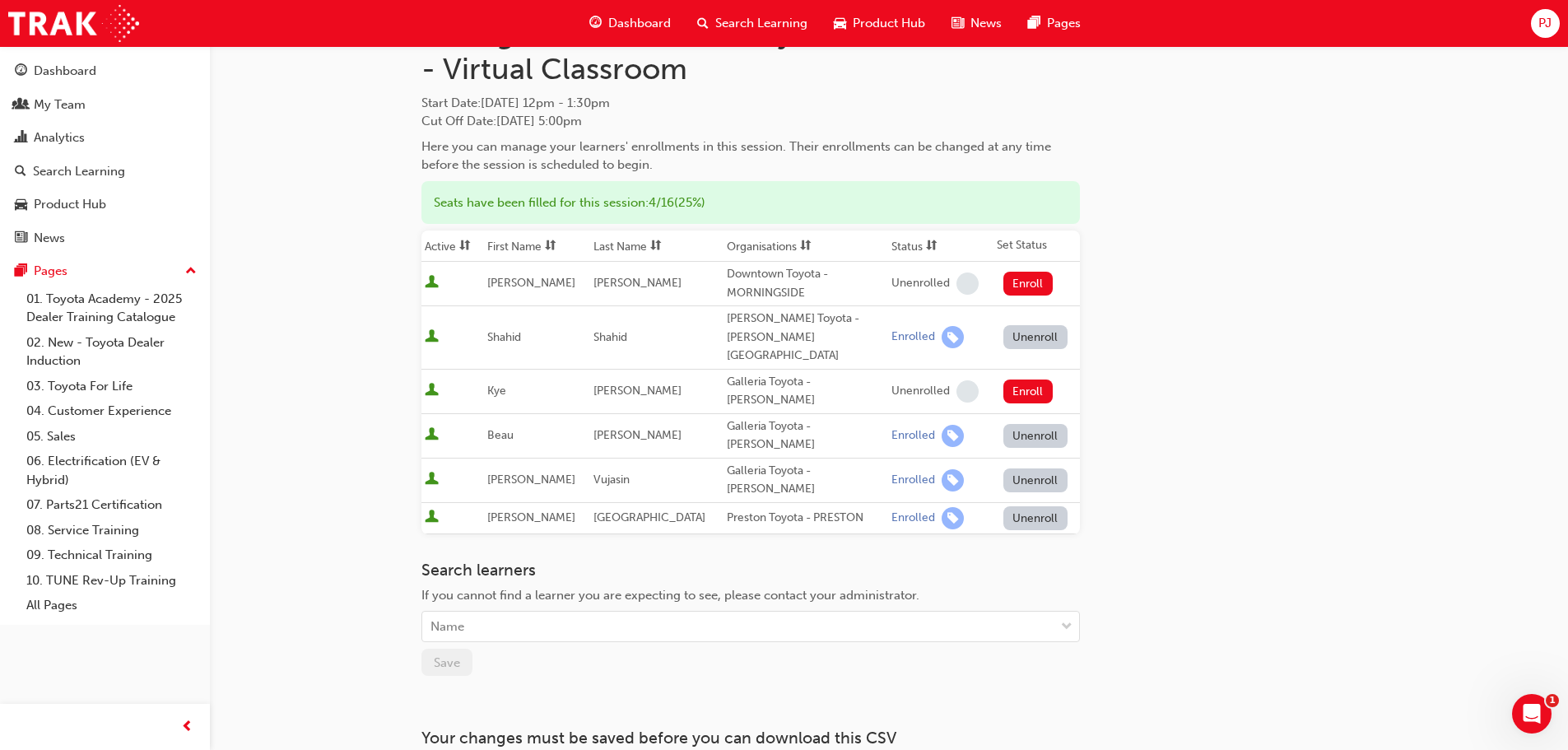
scroll to position [0, 0]
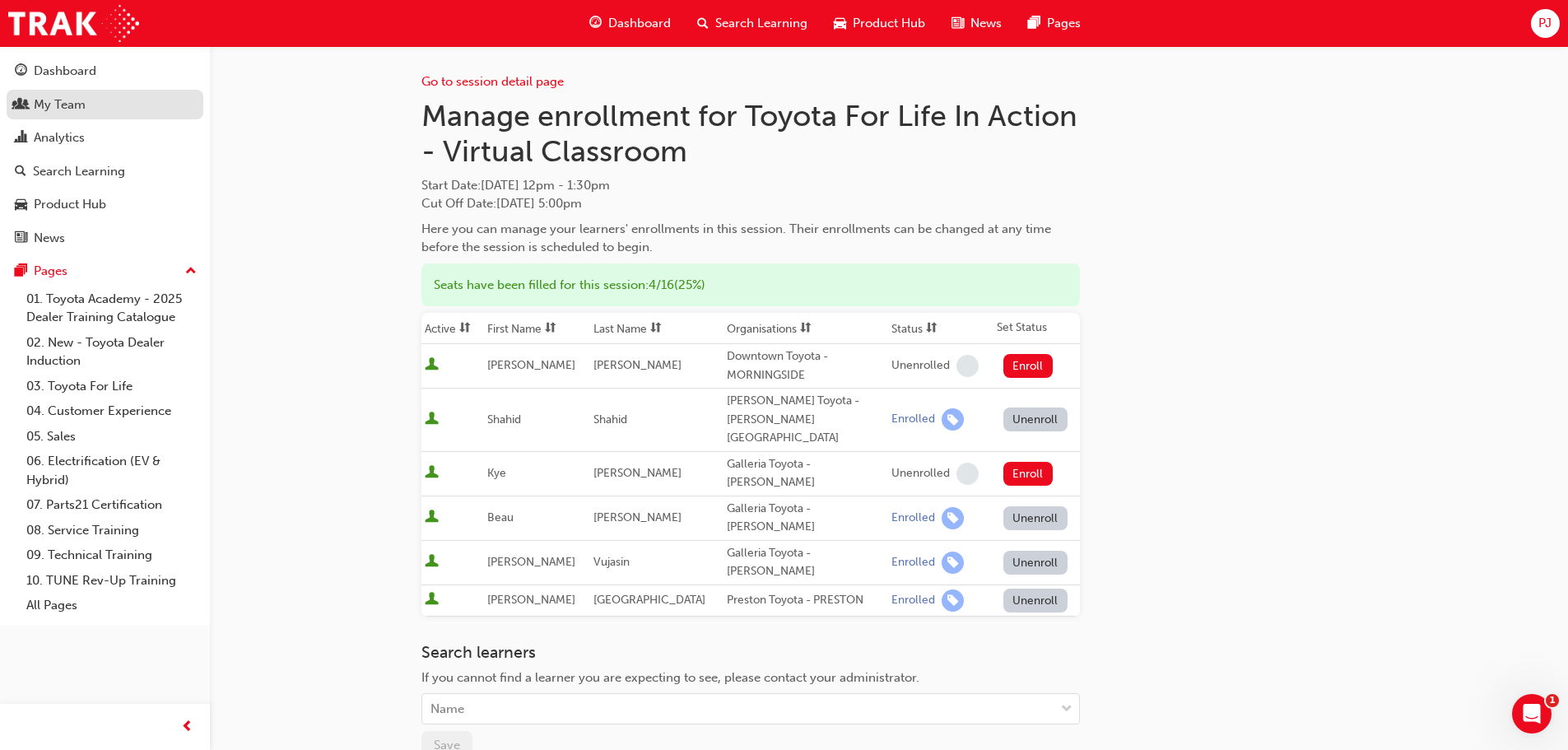
click at [56, 107] on div "My Team" at bounding box center [59, 105] width 52 height 19
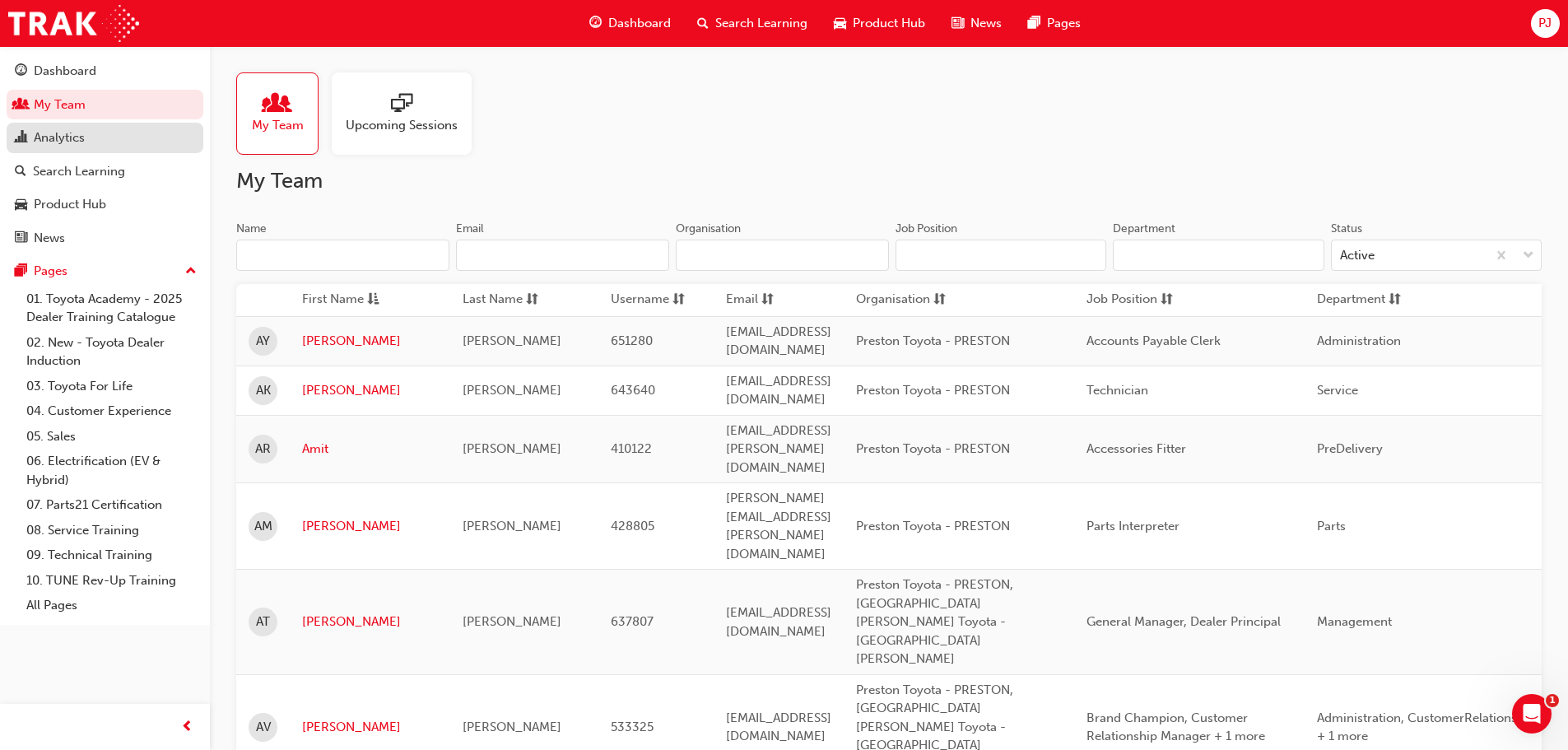
click at [61, 144] on div "Analytics" at bounding box center [58, 138] width 51 height 19
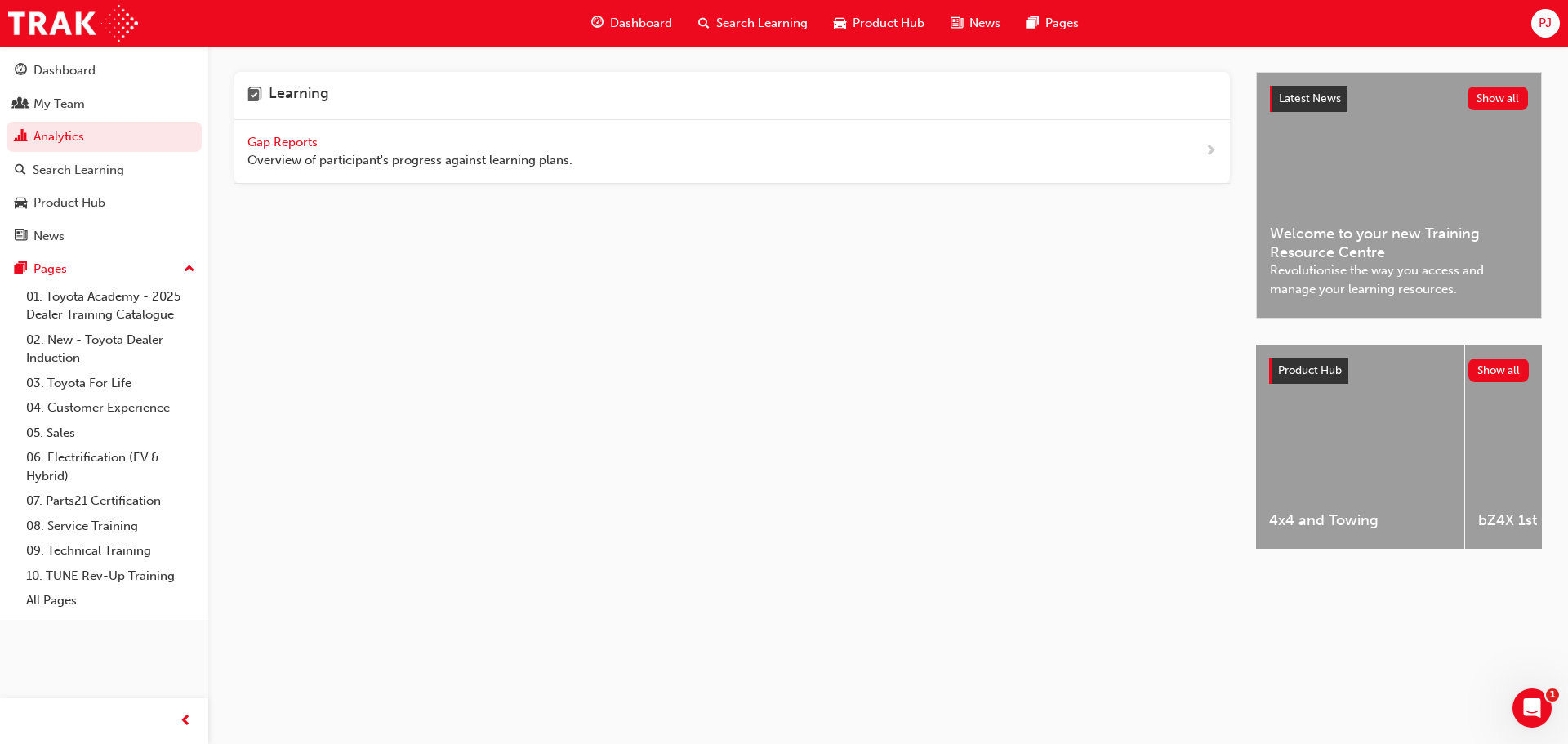
click at [303, 141] on span "Gap Reports" at bounding box center [284, 142] width 73 height 15
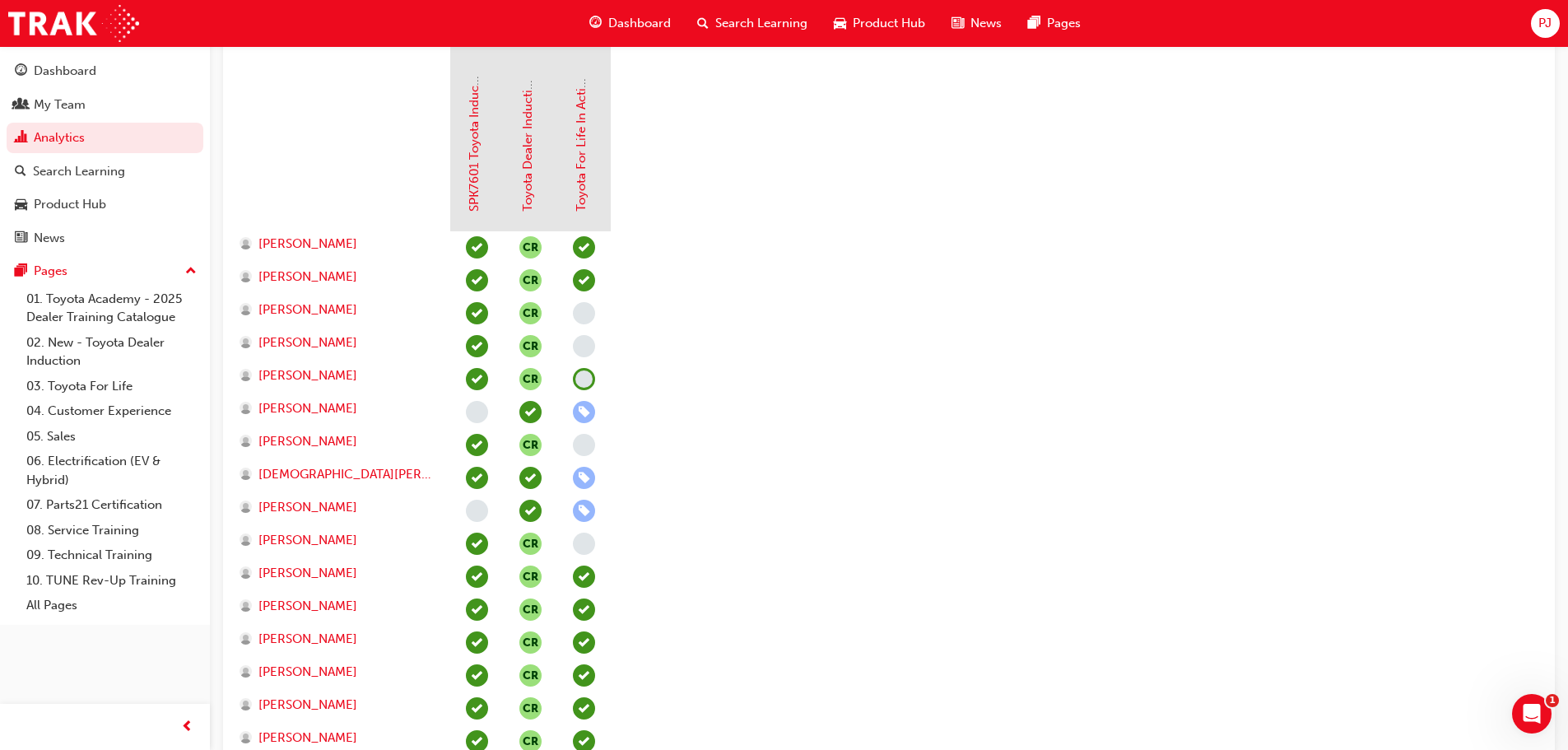
scroll to position [412, 0]
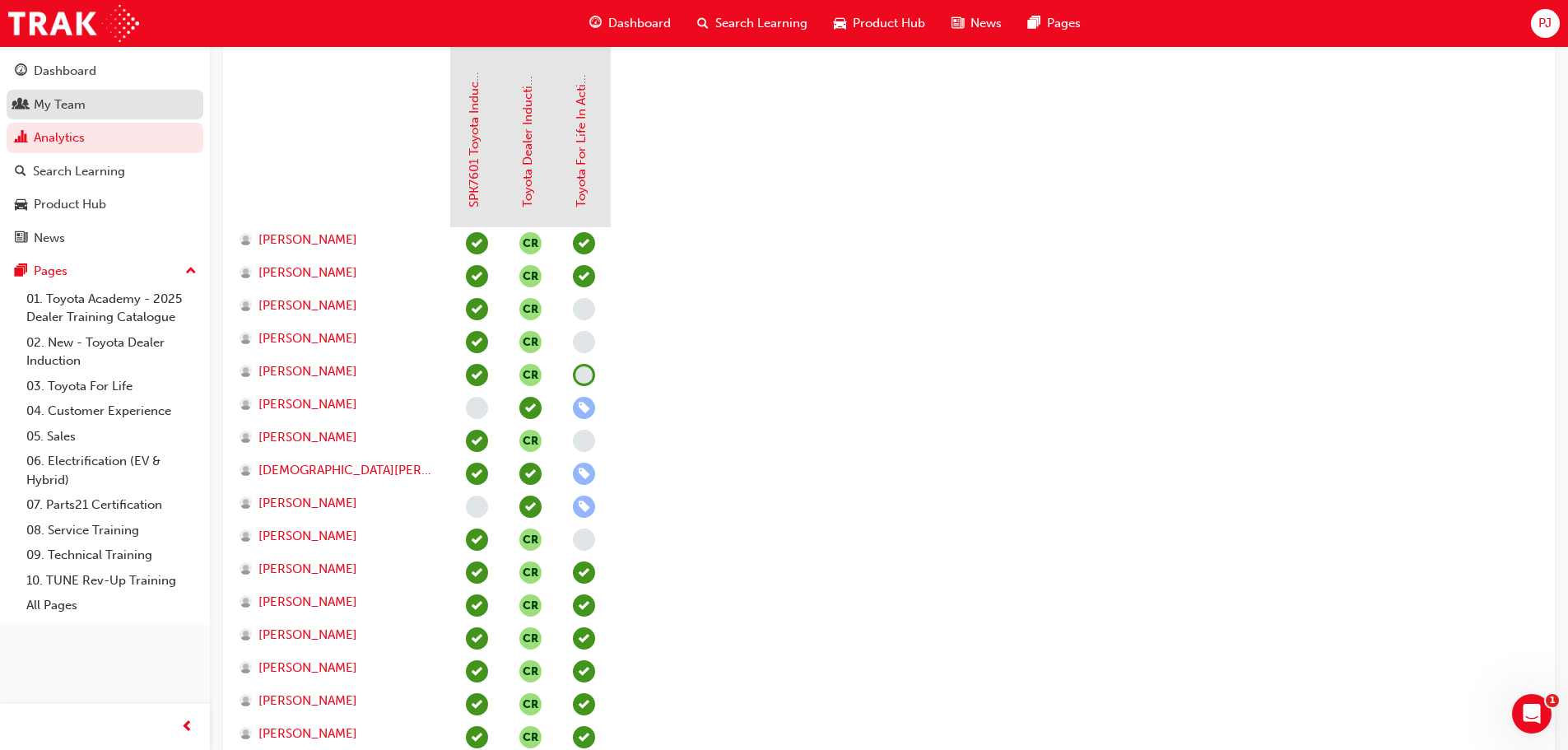
click at [64, 108] on div "My Team" at bounding box center [59, 105] width 52 height 19
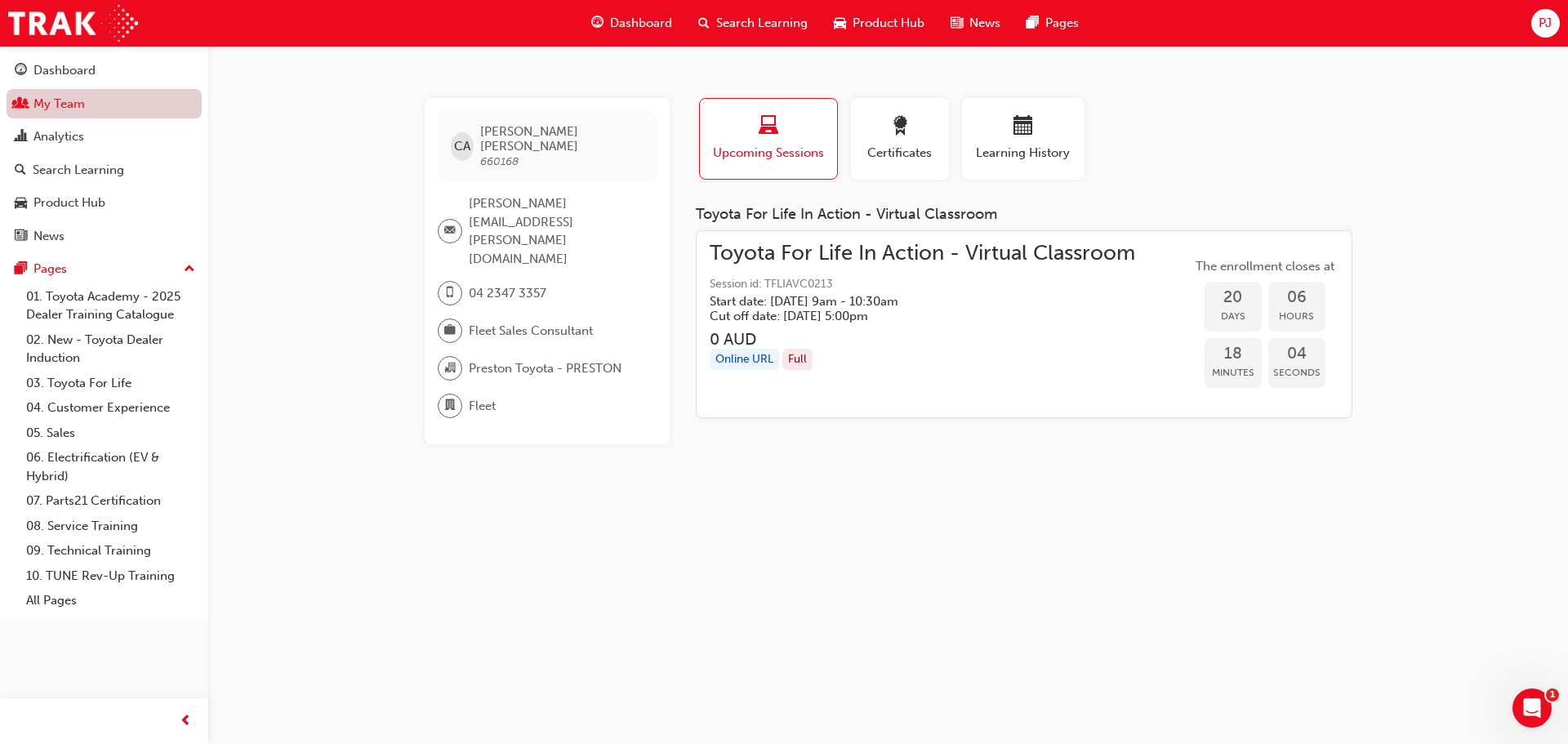
click at [64, 105] on link "My Team" at bounding box center [104, 103] width 195 height 30
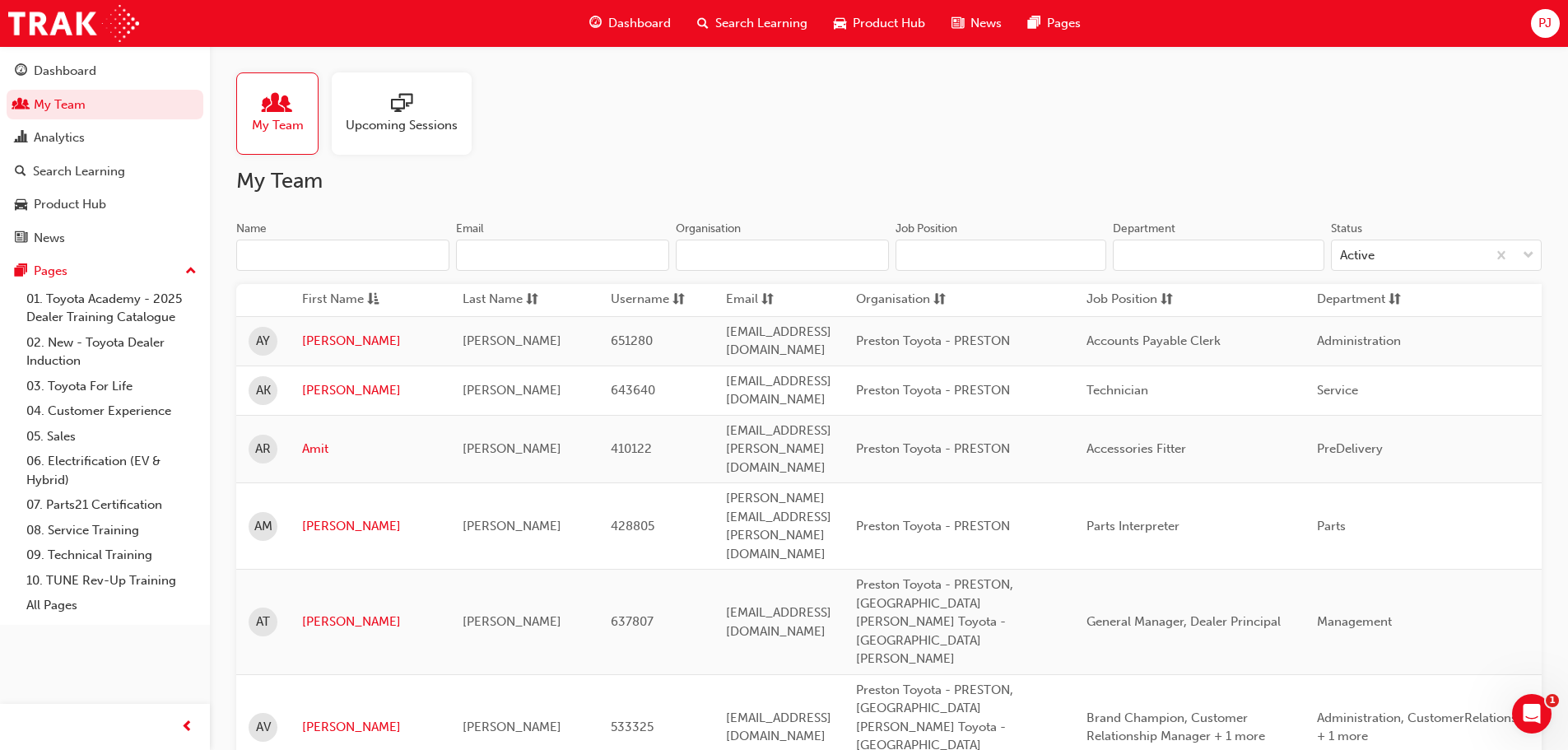
scroll to position [247, 0]
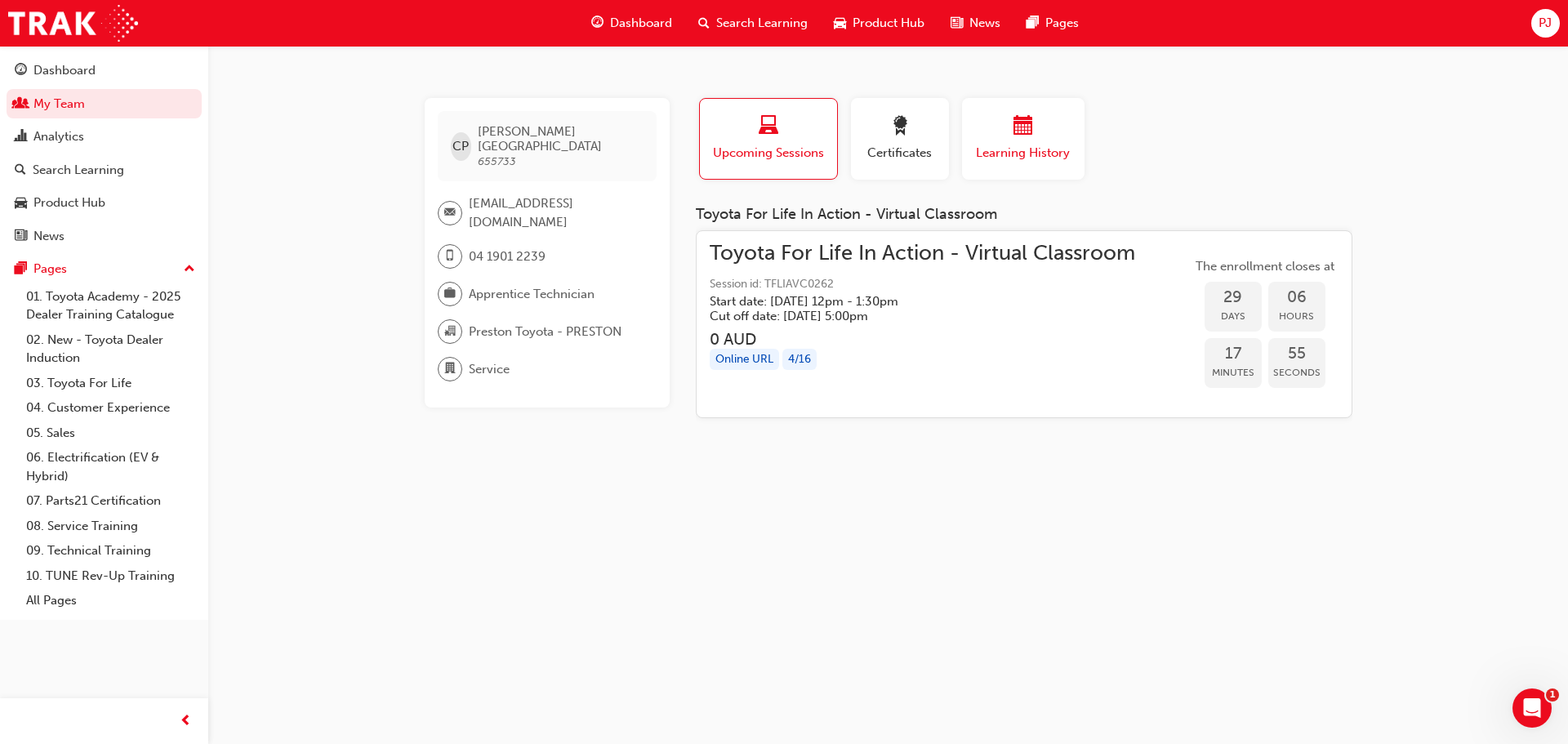
click at [1001, 143] on div "Learning History" at bounding box center [1023, 139] width 98 height 47
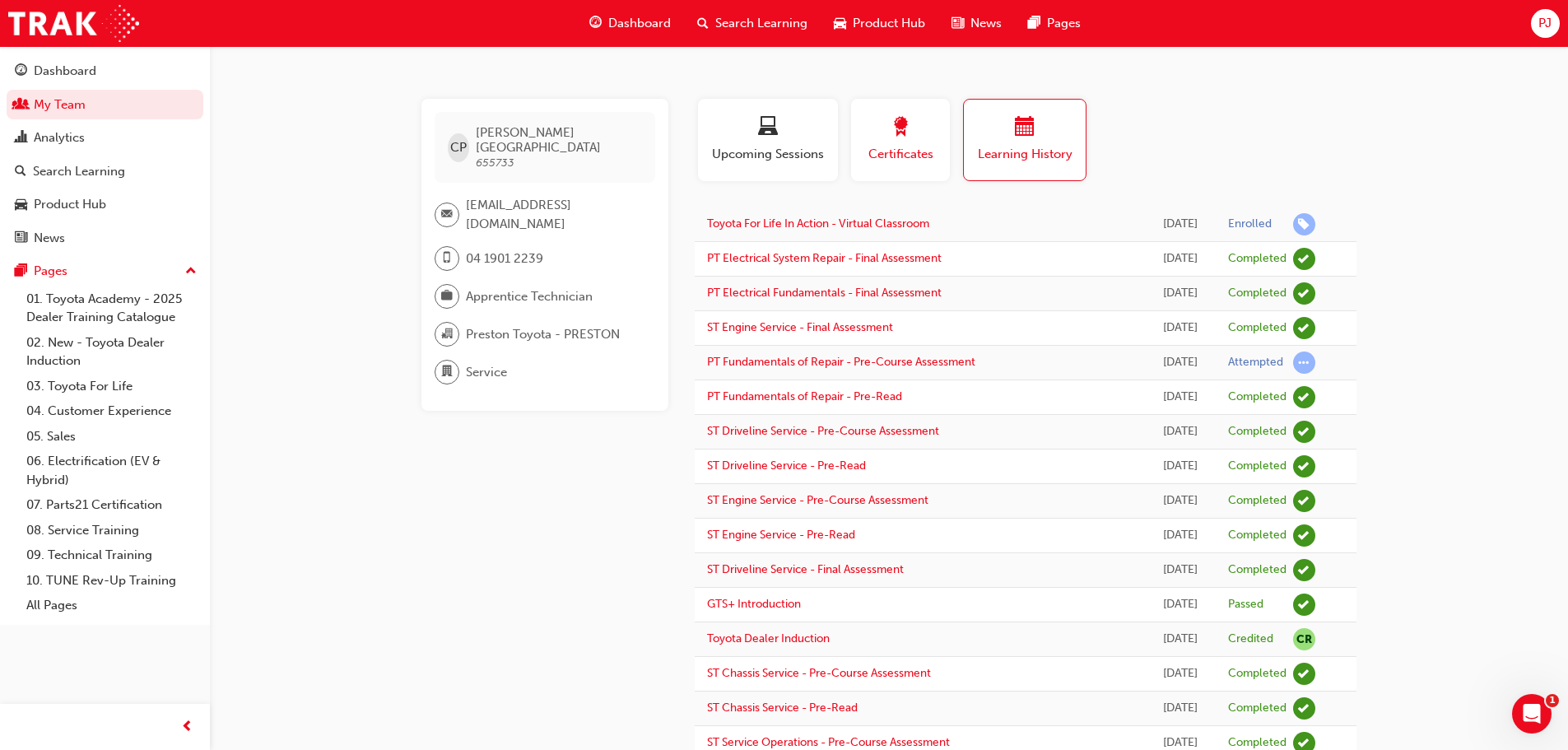
click at [895, 150] on span "Certificates" at bounding box center [900, 154] width 74 height 19
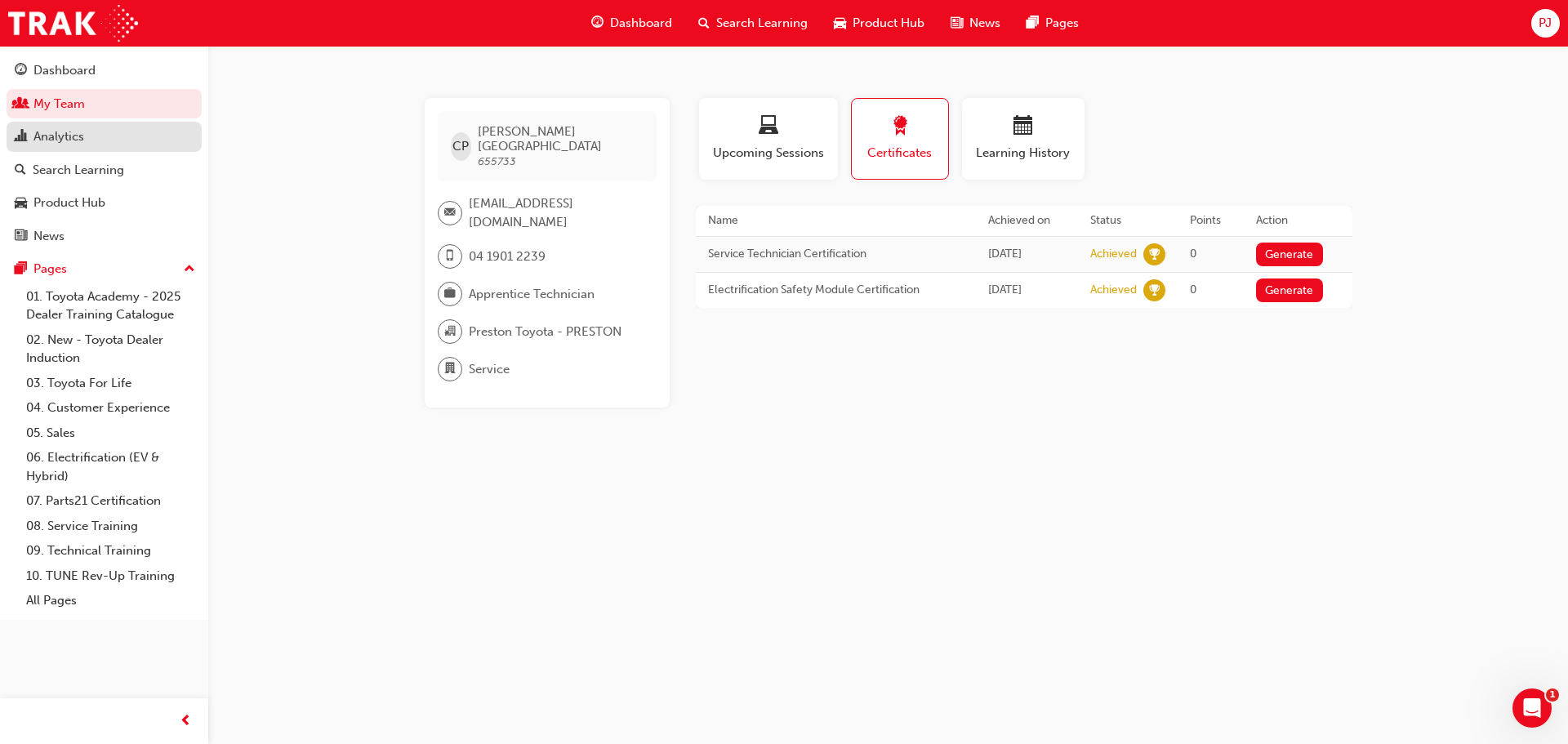
click at [76, 134] on div "Analytics" at bounding box center [58, 137] width 50 height 19
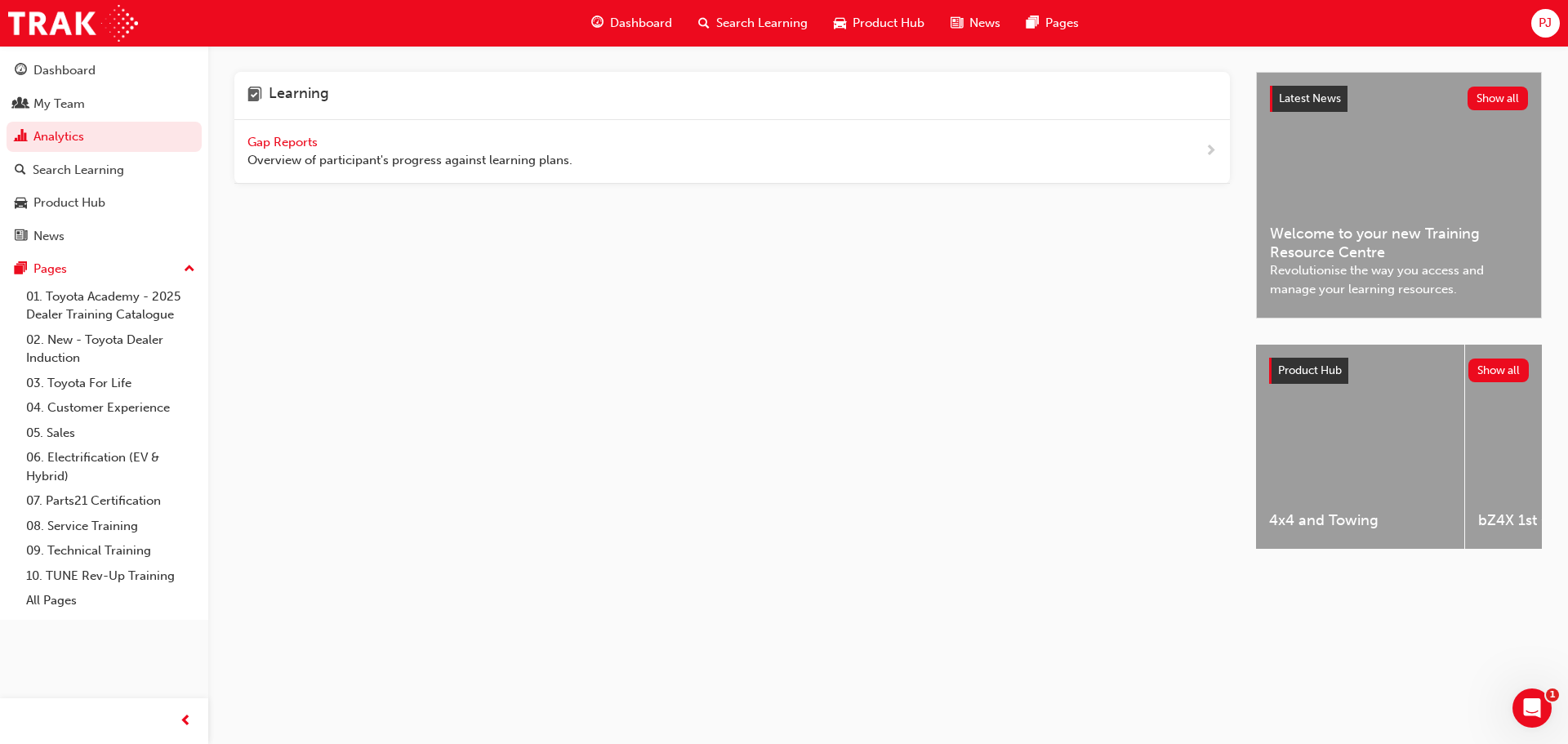
click at [287, 144] on span "Gap Reports" at bounding box center [284, 142] width 73 height 15
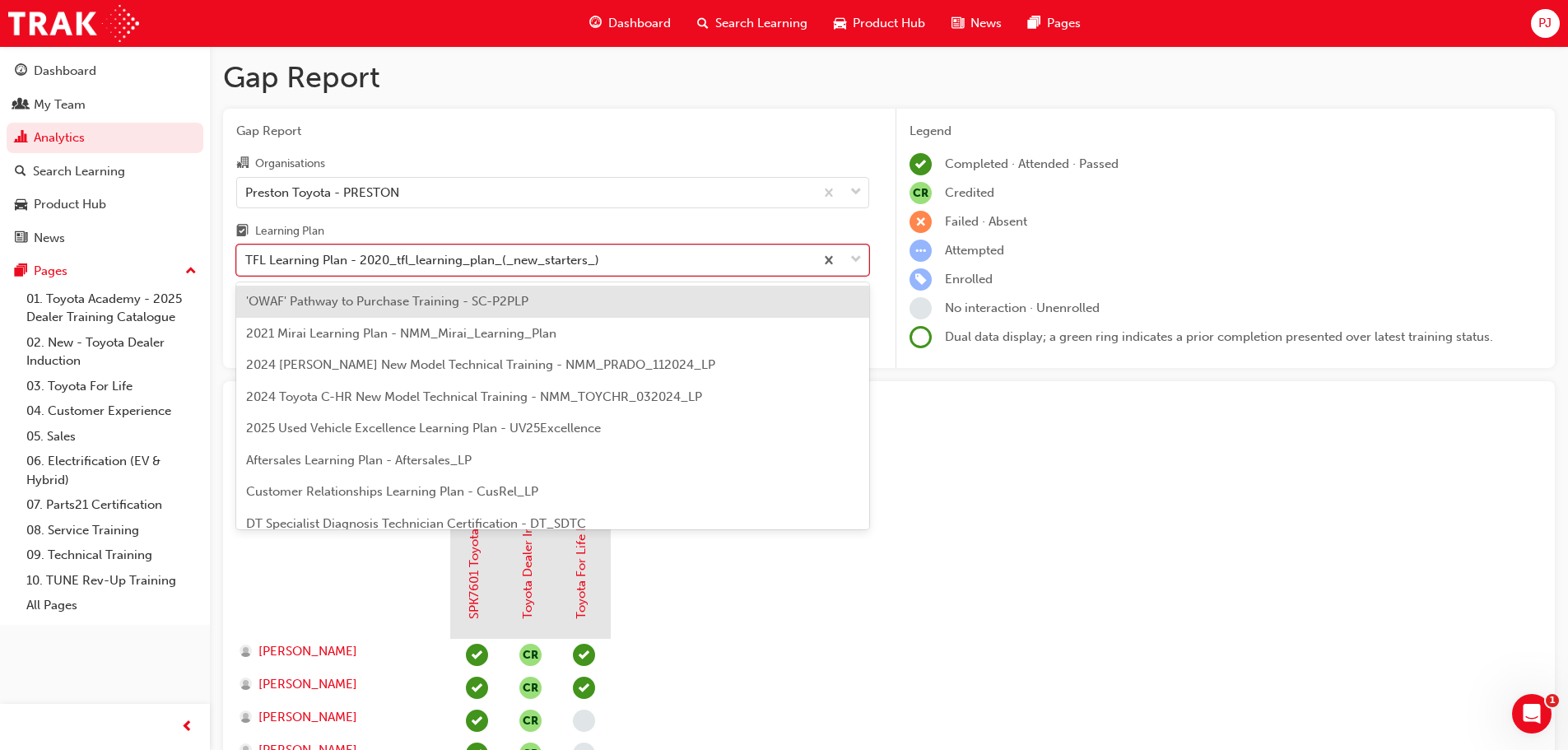
click at [328, 262] on div "TFL Learning Plan - 2020_tfl_learning_plan_(_new_starters_)" at bounding box center [422, 261] width 354 height 19
click at [247, 262] on input "Learning Plan option 'OWAF' Pathway to Purchase Training - SC-P2PLP focused, 1 …" at bounding box center [246, 260] width 2 height 14
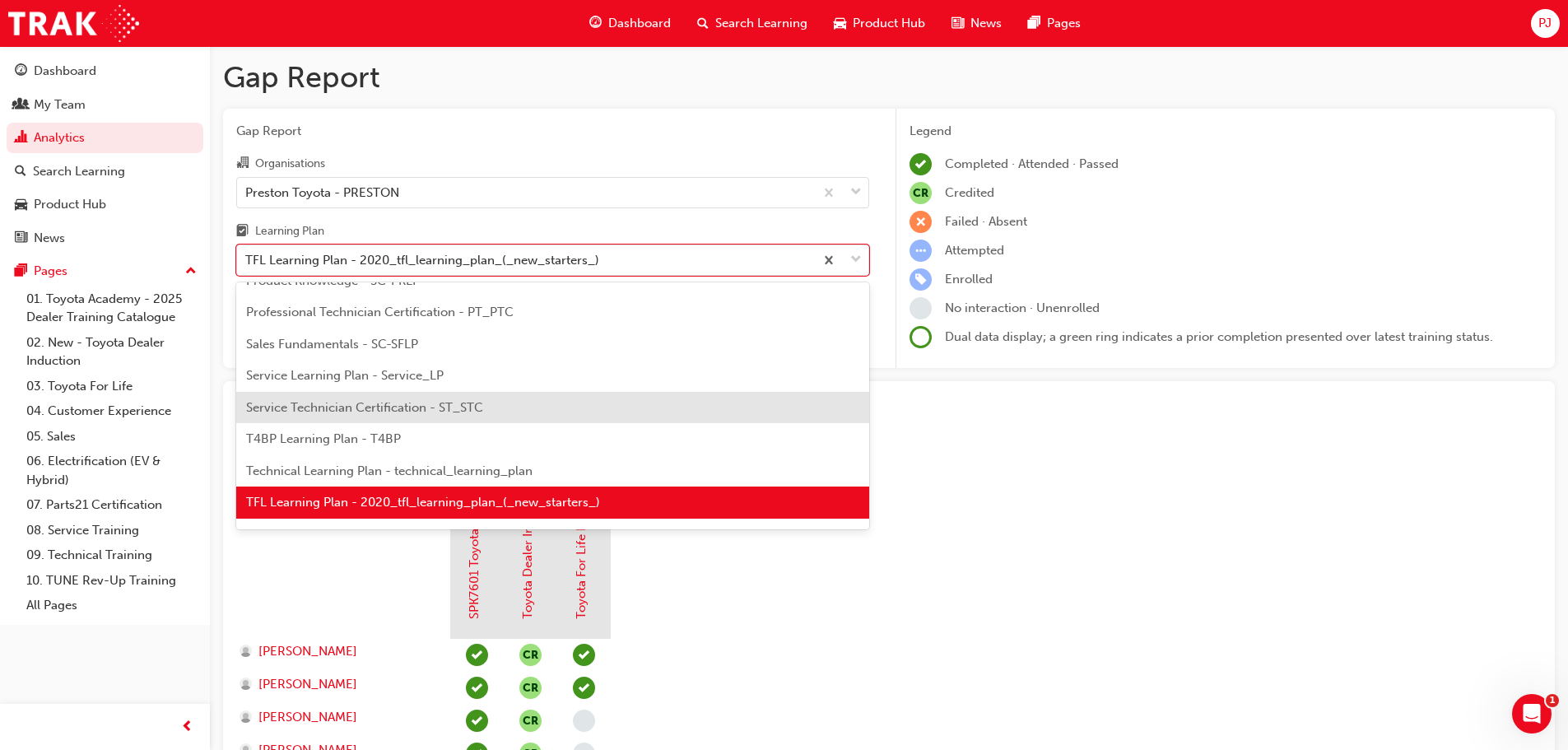
click at [371, 413] on span "Service Technician Certification - ST_STC" at bounding box center [364, 407] width 237 height 15
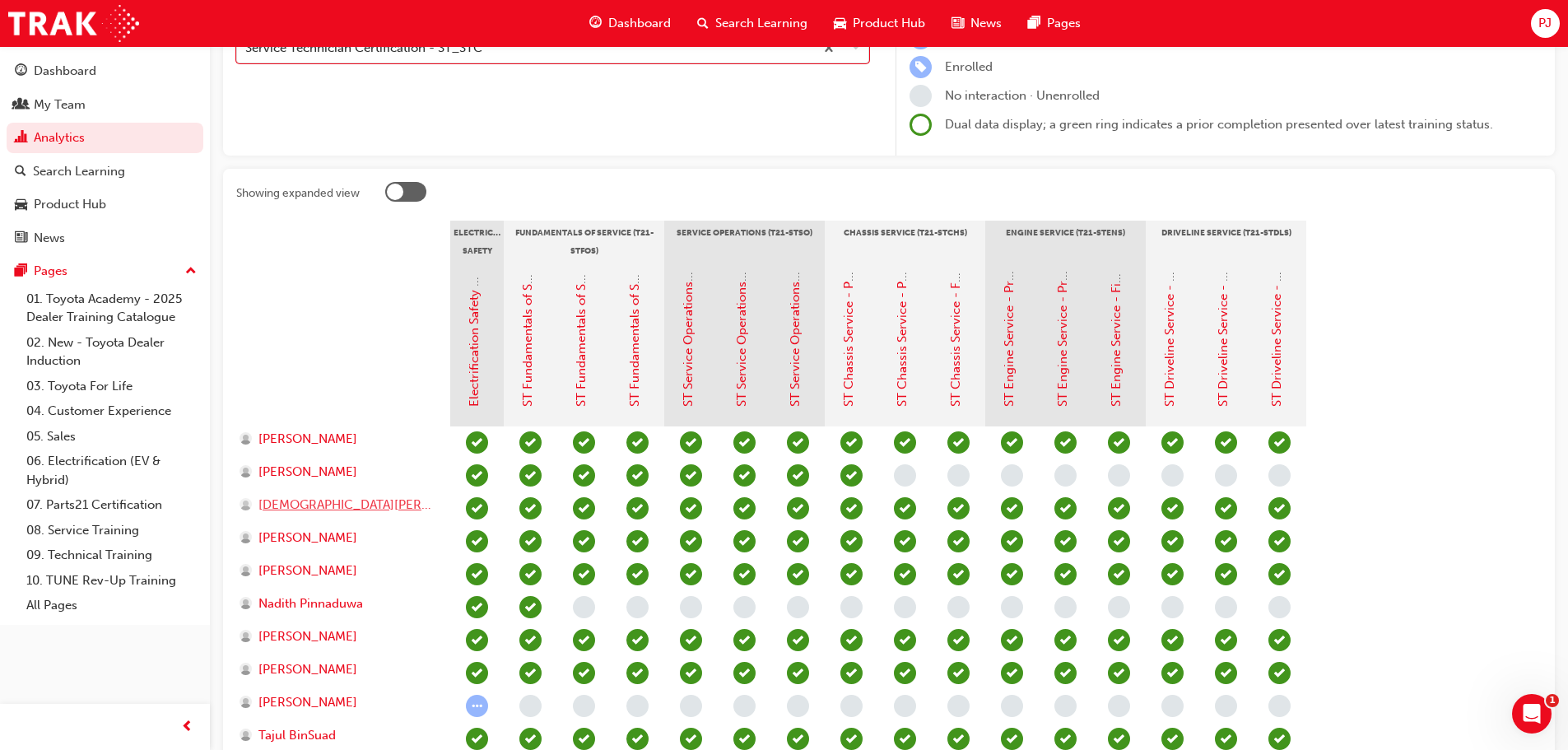
scroll to position [247, 0]
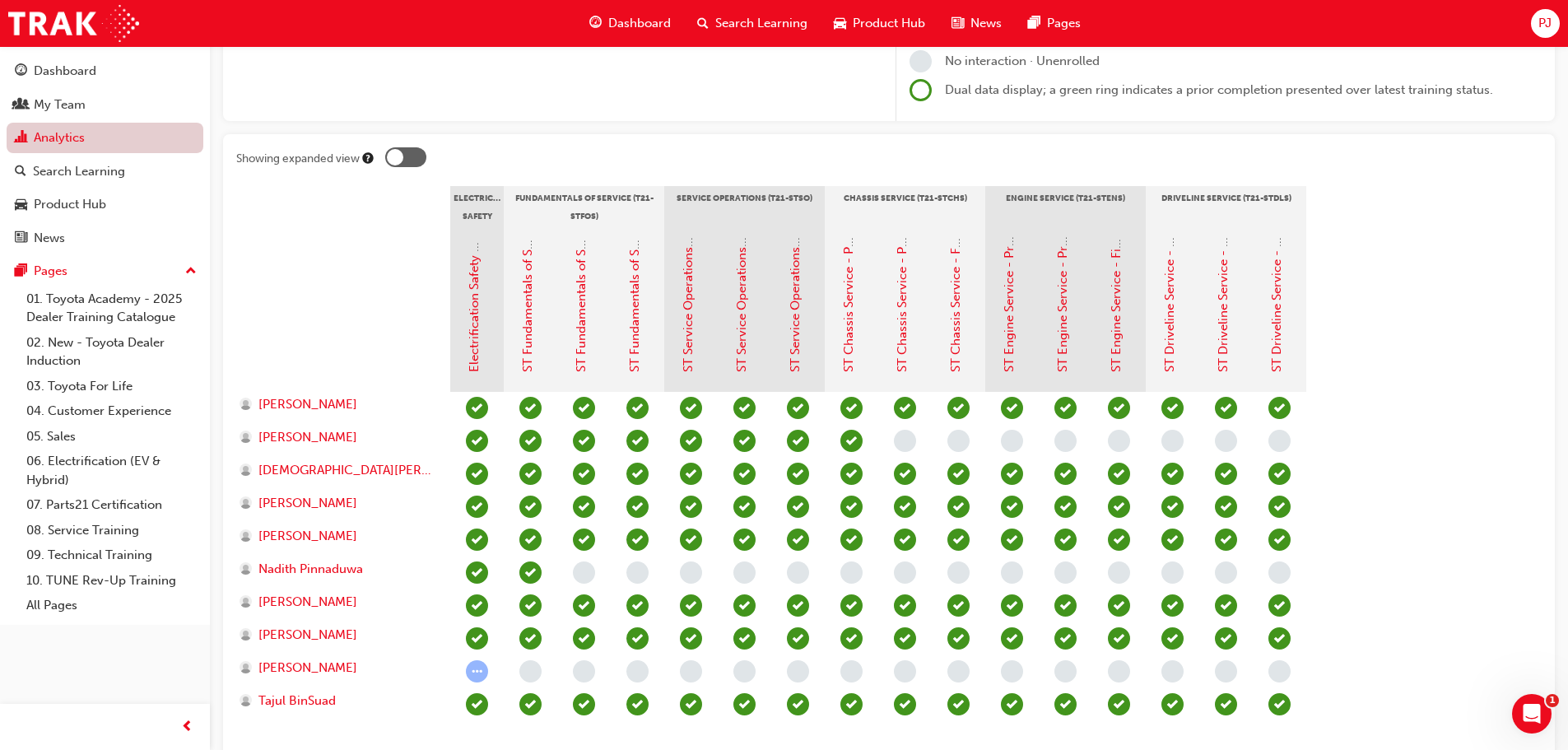
click at [69, 138] on link "Analytics" at bounding box center [105, 138] width 197 height 30
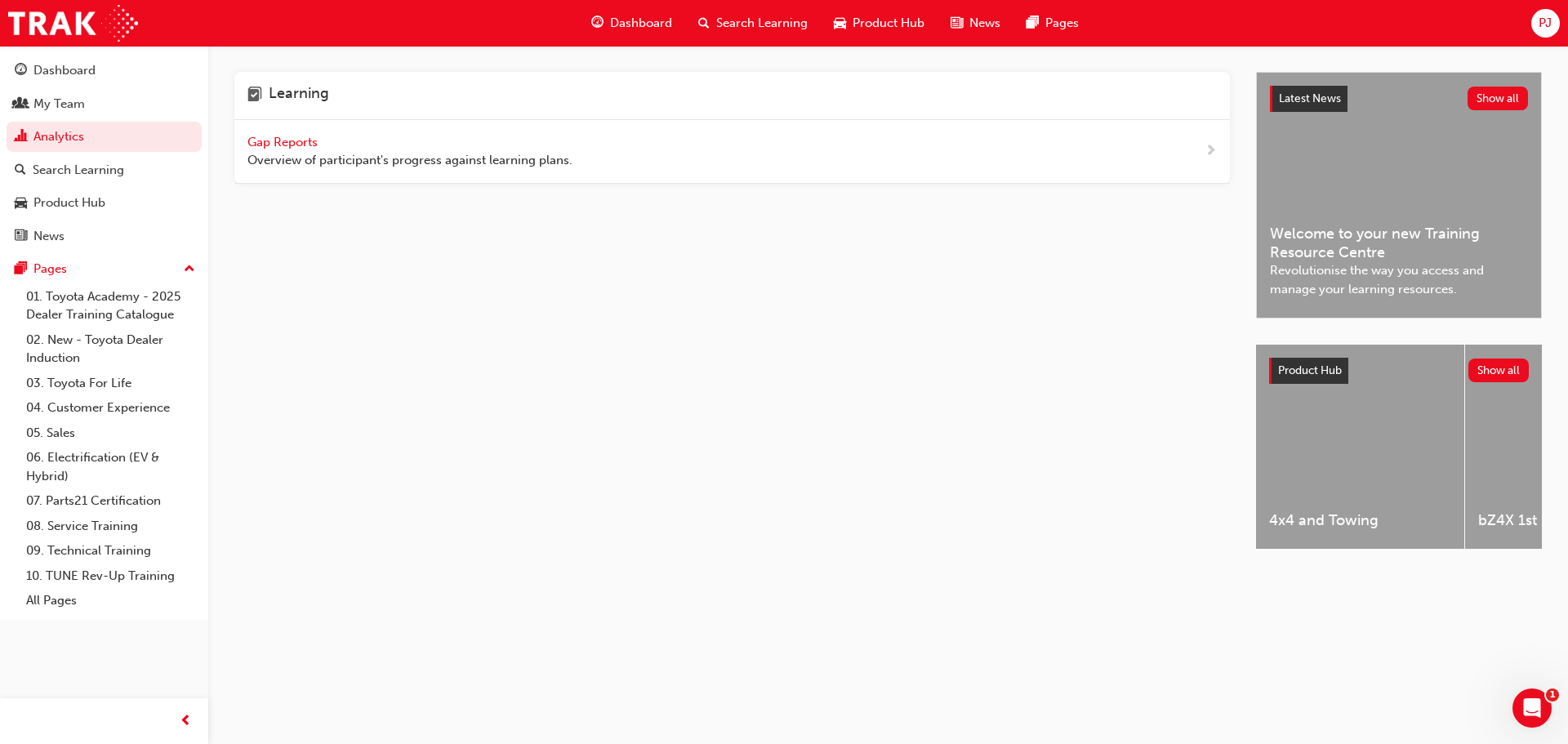
click at [305, 142] on span "Gap Reports" at bounding box center [284, 142] width 73 height 15
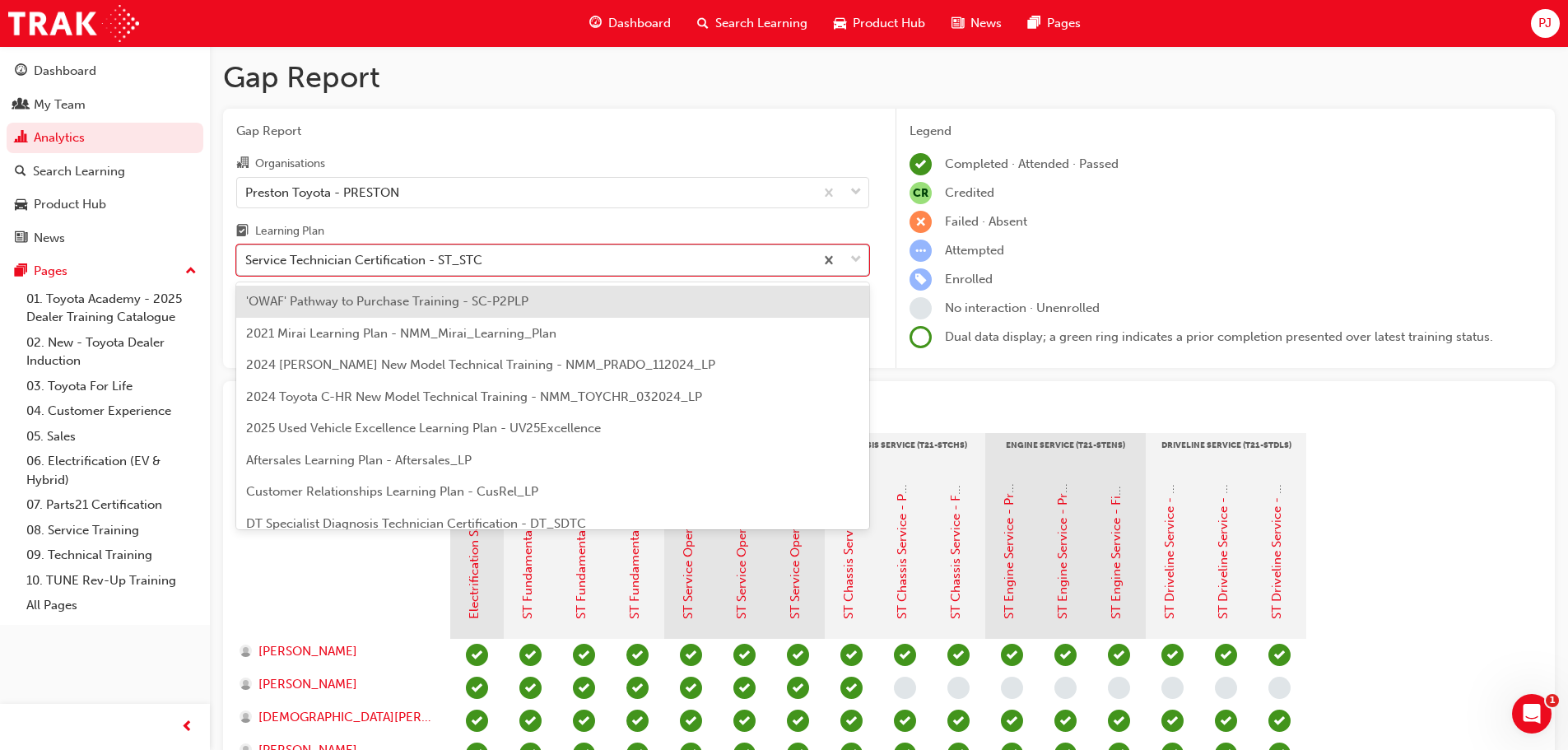
click at [368, 261] on div "Service Technician Certification - ST_STC" at bounding box center [364, 261] width 237 height 19
click at [247, 261] on input "Learning Plan option 'OWAF' Pathway to Purchase Training - SC-P2PLP focused, 1 …" at bounding box center [246, 260] width 2 height 14
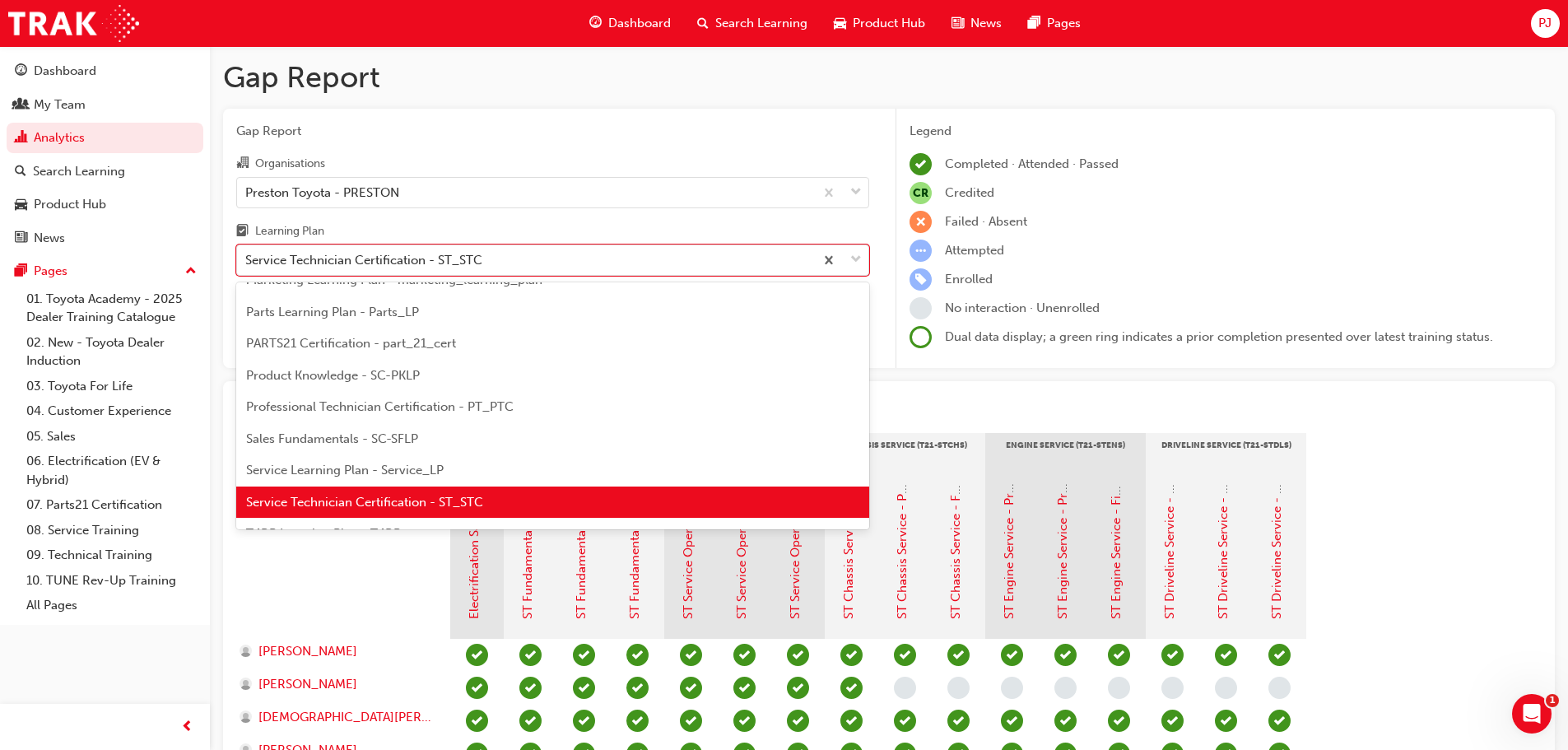
click at [416, 413] on span "Professional Technician Certification - PT_PTC" at bounding box center [379, 406] width 267 height 15
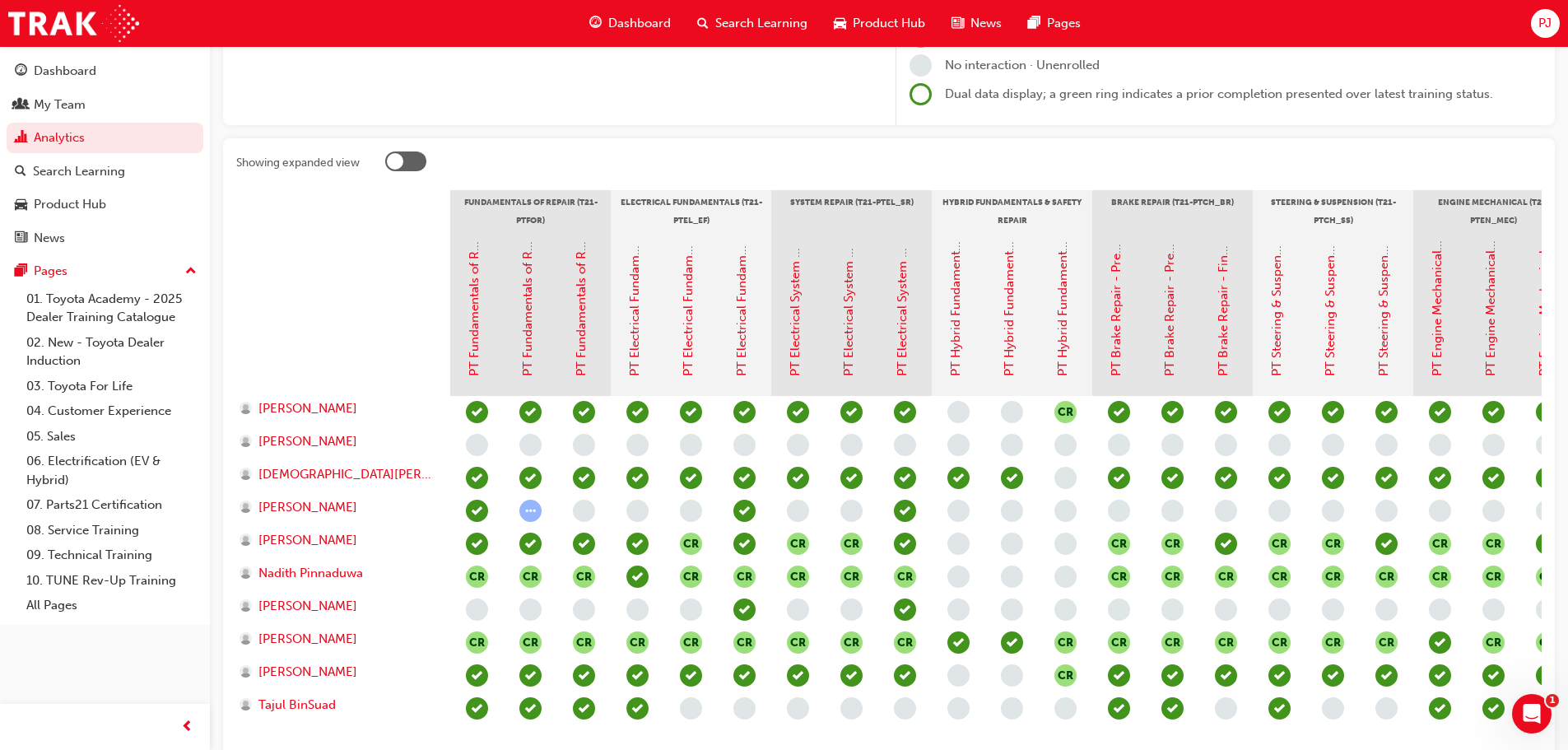
scroll to position [247, 0]
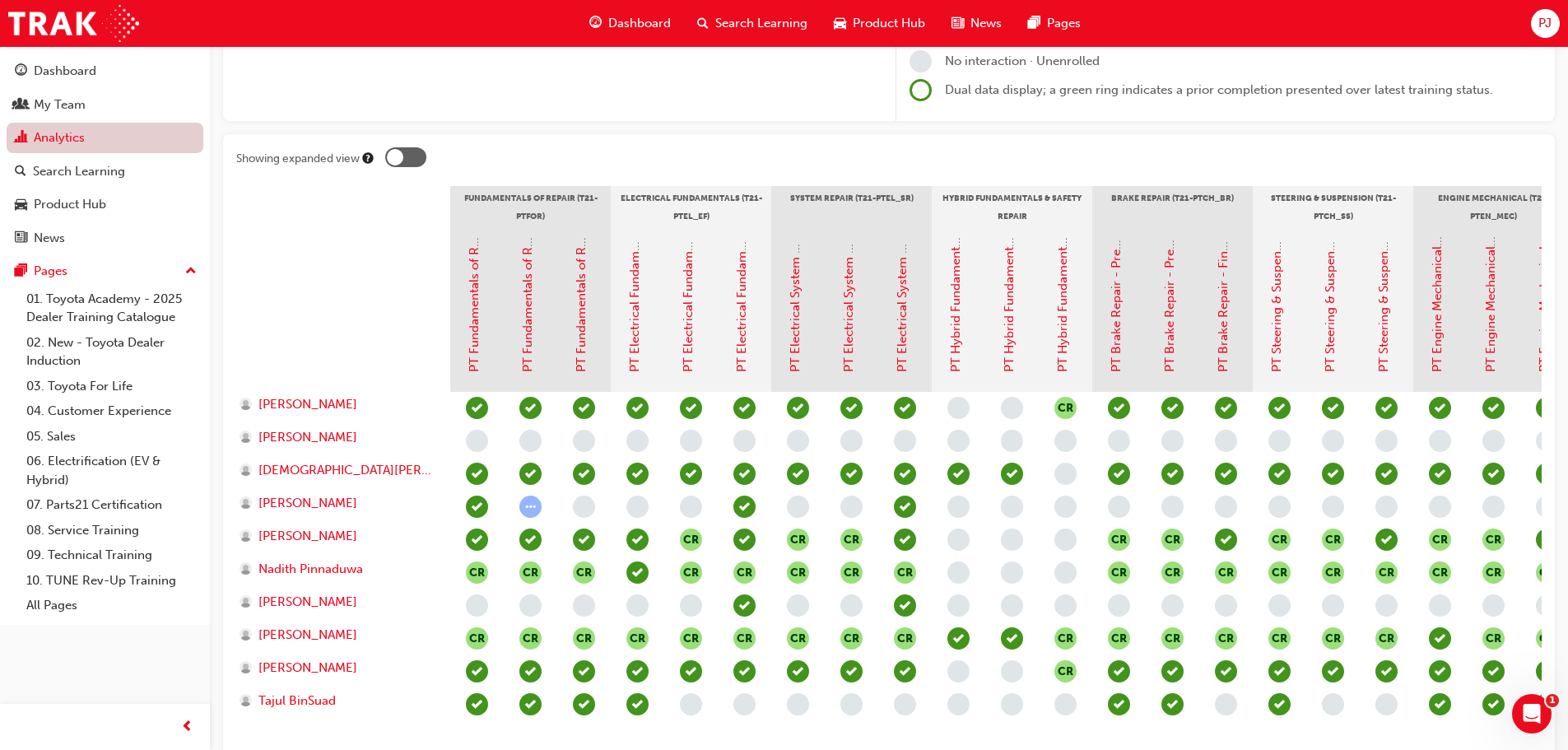
click at [61, 140] on link "Analytics" at bounding box center [105, 138] width 197 height 30
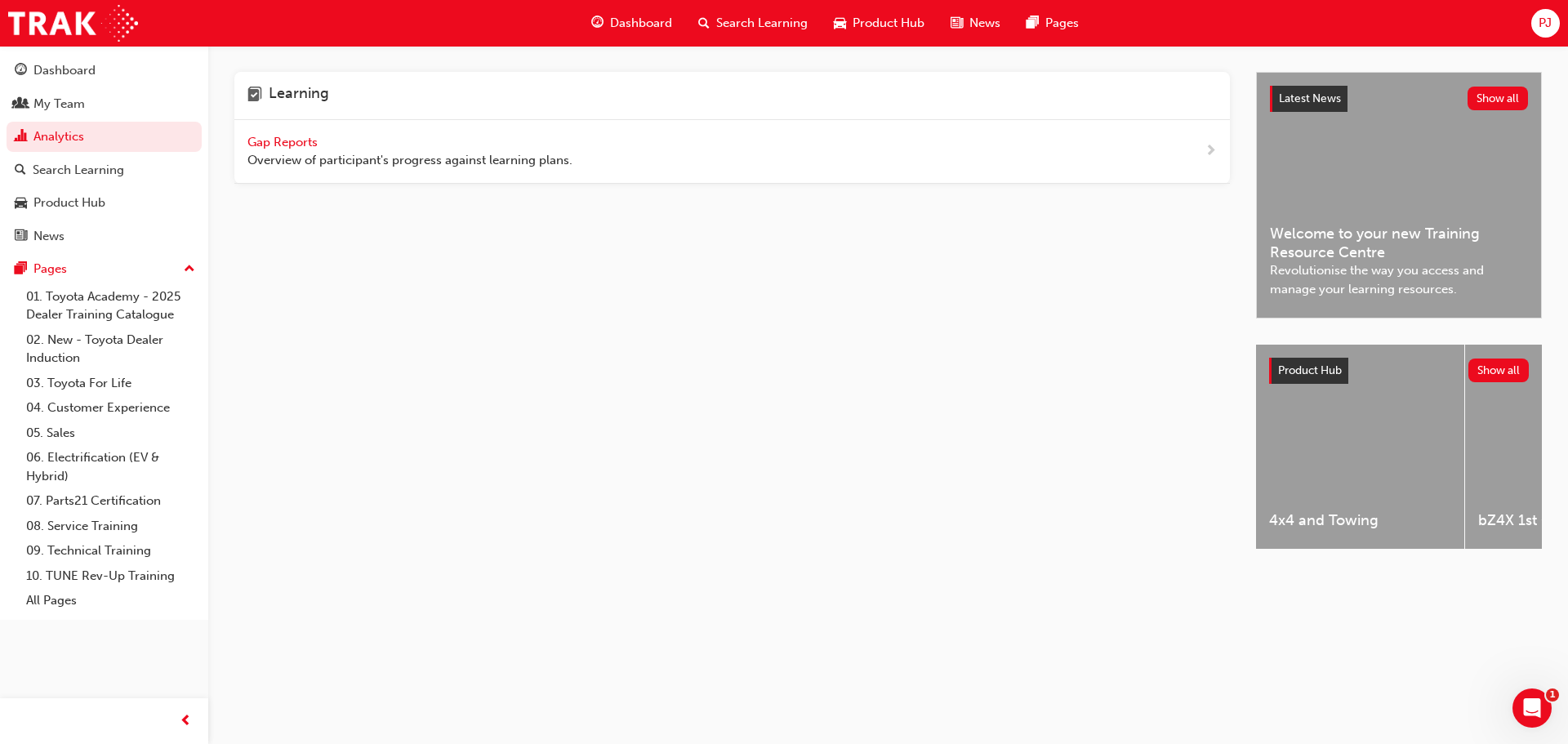
click at [280, 146] on span "Gap Reports" at bounding box center [284, 142] width 73 height 15
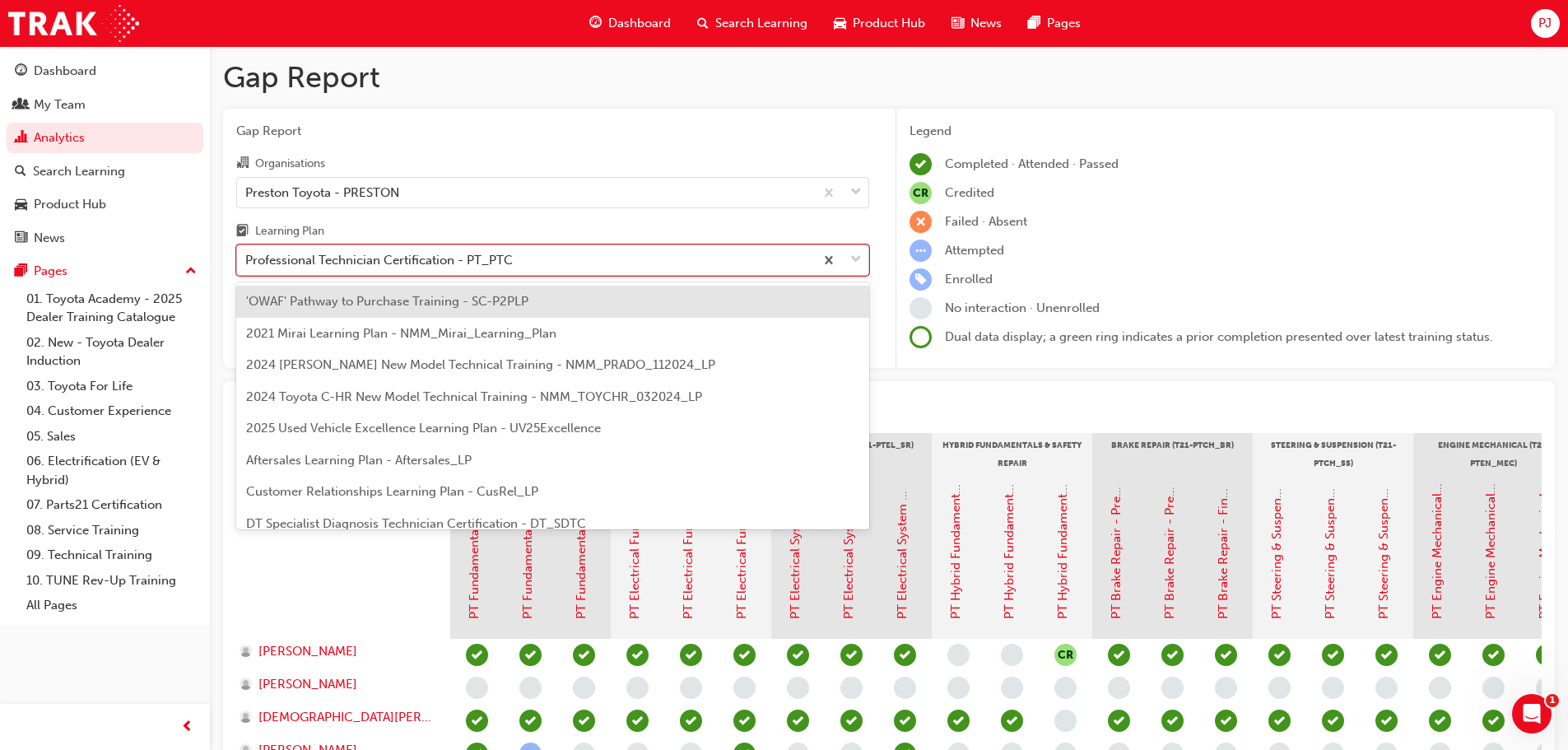
click at [313, 267] on div "Professional Technician Certification - PT_PTC" at bounding box center [378, 261] width 267 height 19
click at [247, 267] on input "Learning Plan option 'OWAF' Pathway to Purchase Training - SC-P2PLP focused, 1 …" at bounding box center [246, 260] width 2 height 14
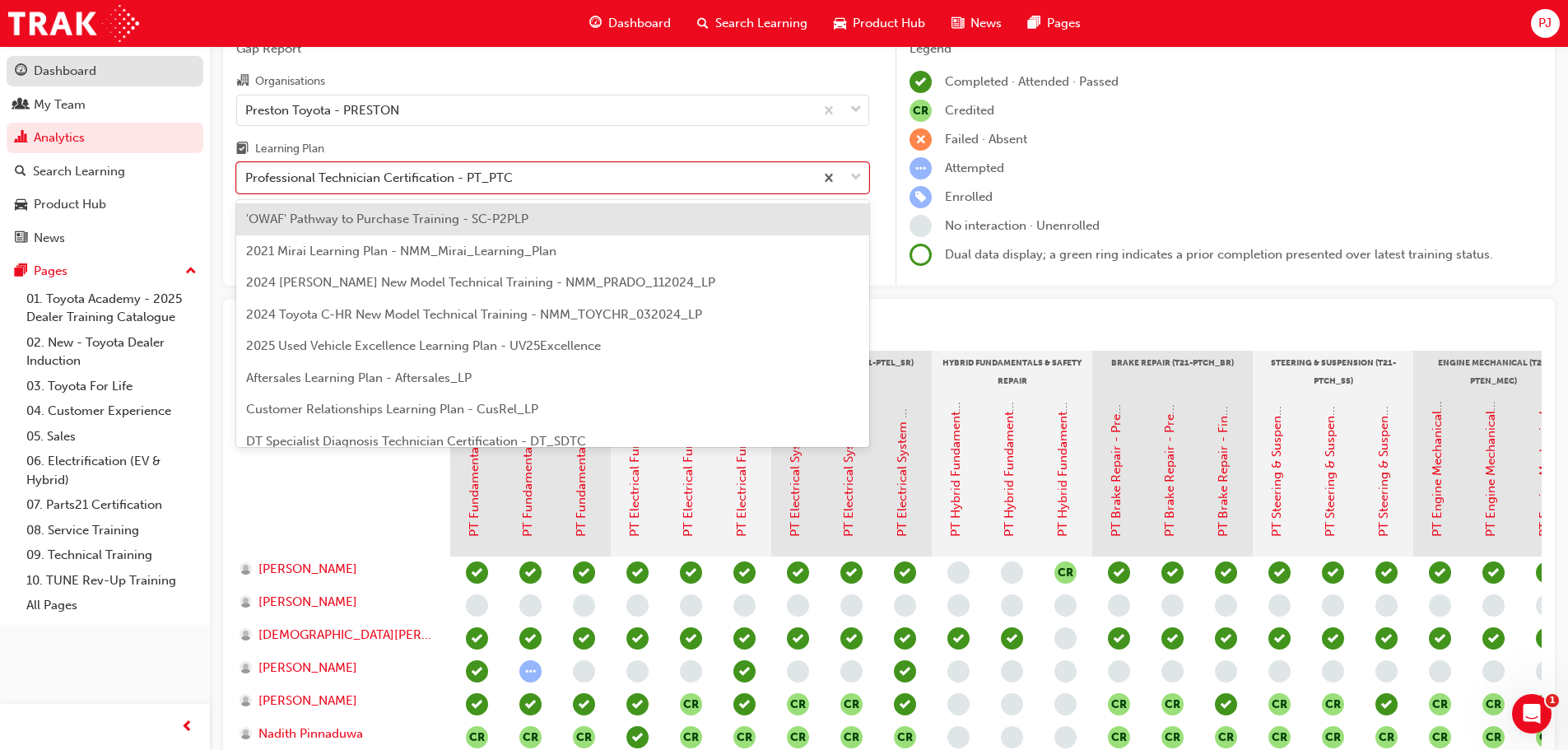
click at [73, 70] on div "Dashboard" at bounding box center [64, 71] width 63 height 19
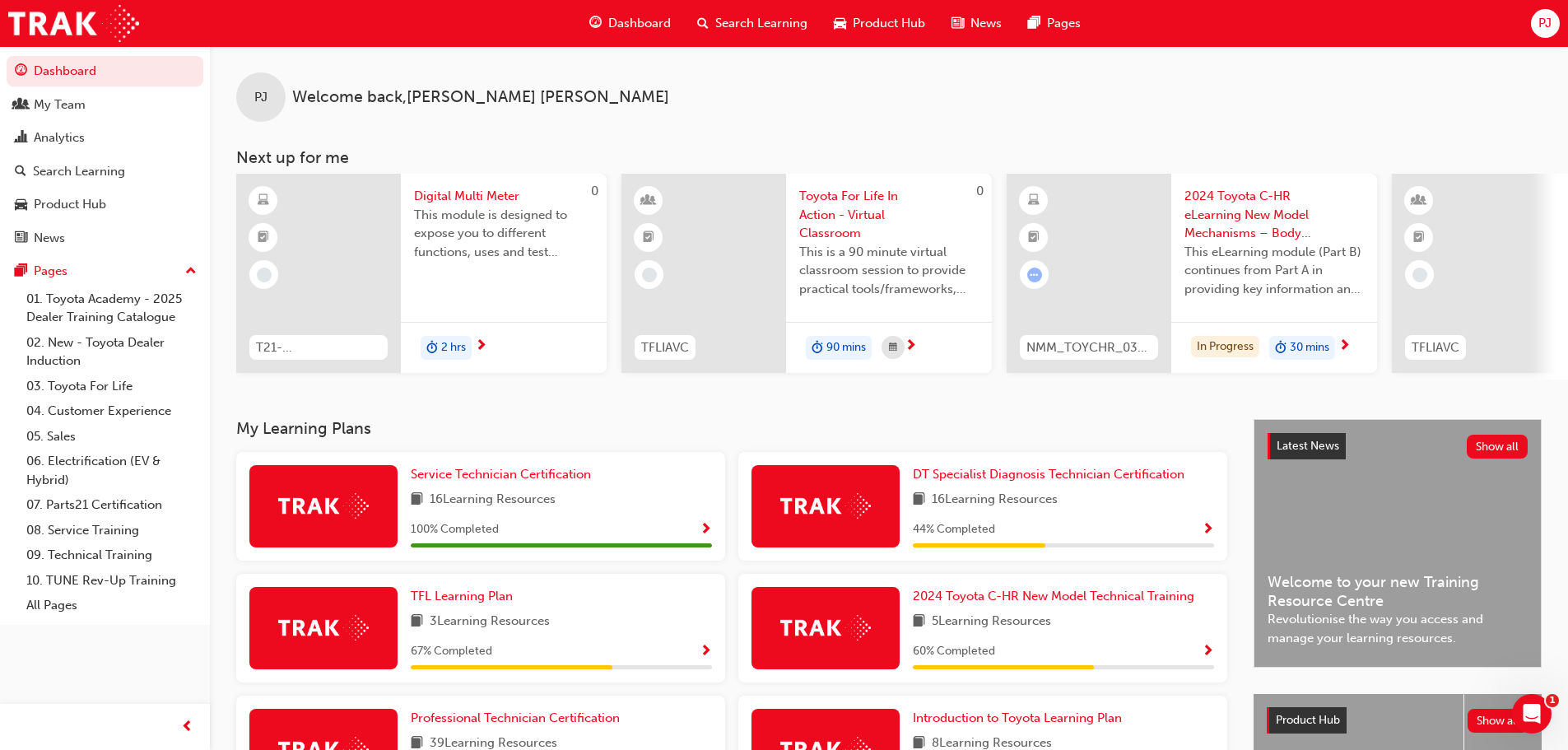
click at [1534, 29] on div "PJ" at bounding box center [1546, 24] width 29 height 29
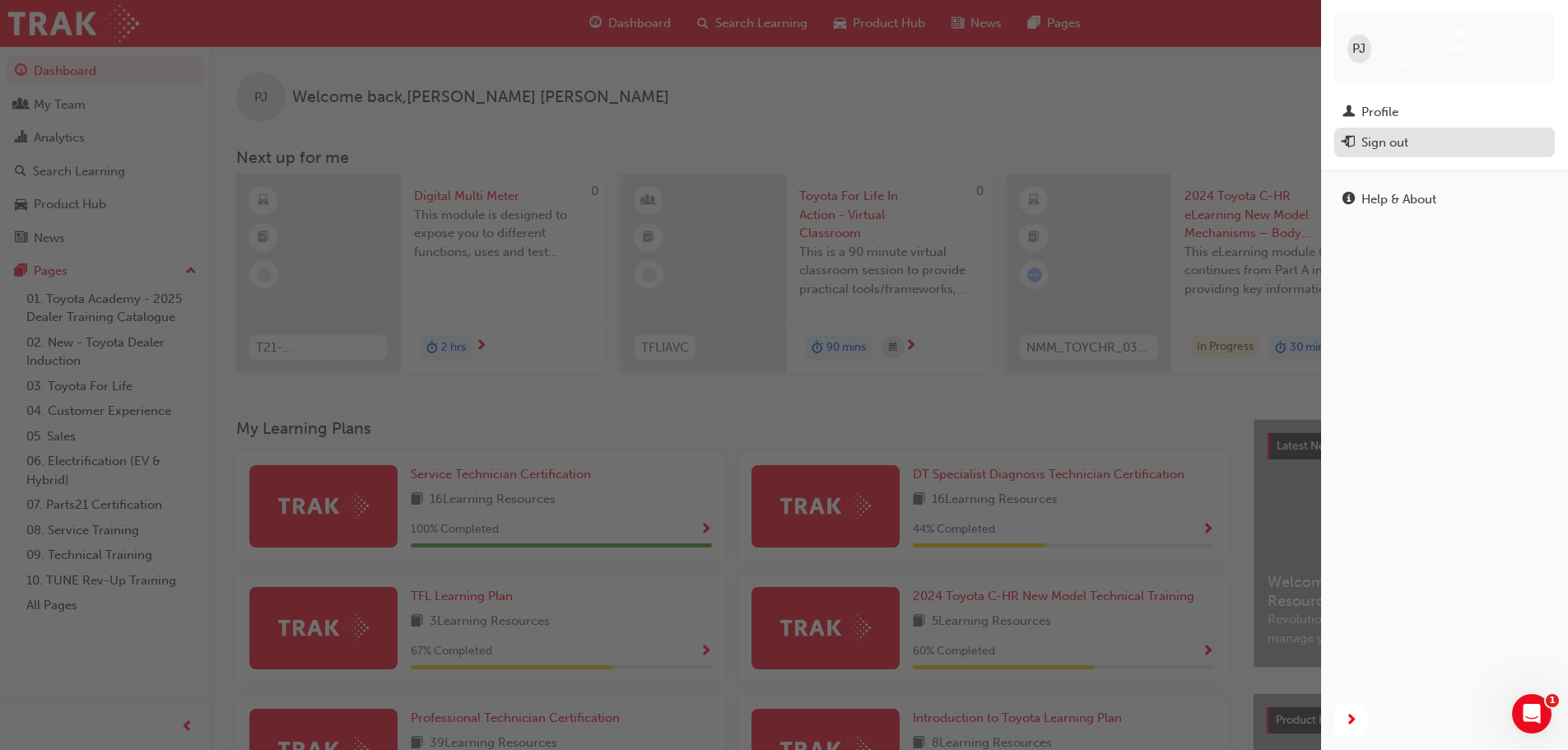
click at [1376, 133] on div "Sign out" at bounding box center [1384, 143] width 47 height 19
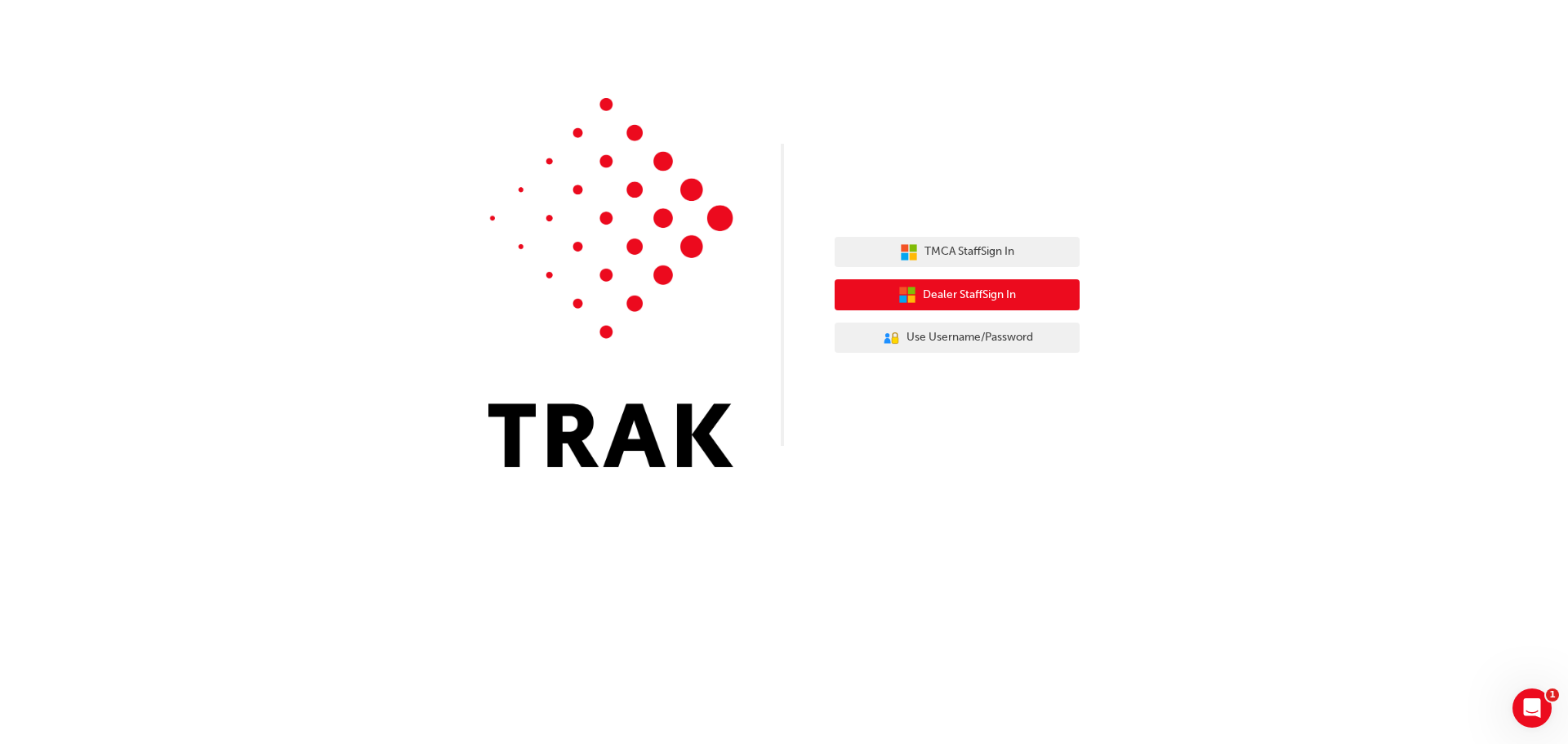
click at [938, 298] on span "Dealer Staff Sign In" at bounding box center [969, 295] width 93 height 19
